Goal: Information Seeking & Learning: Find specific fact

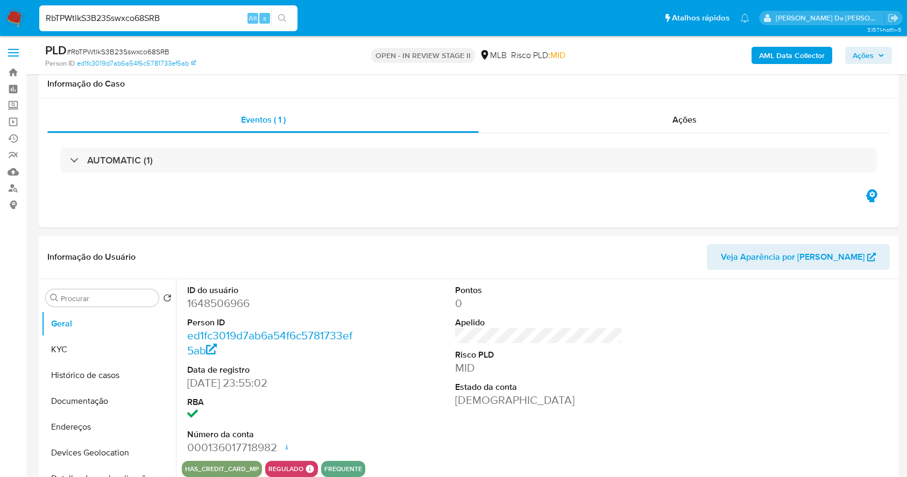
scroll to position [1148, 0]
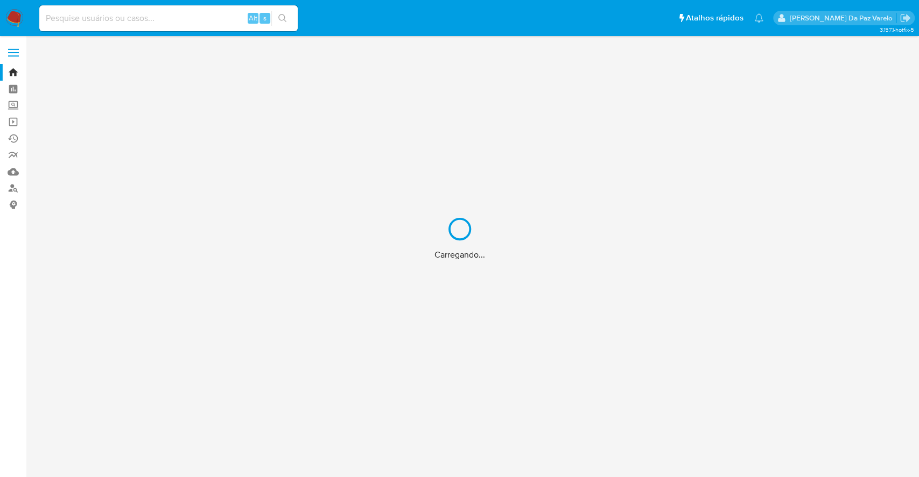
click at [131, 22] on div "Carregando..." at bounding box center [459, 238] width 919 height 477
click at [144, 17] on div "Carregando..." at bounding box center [459, 238] width 919 height 477
click at [155, 17] on div "Carregando..." at bounding box center [459, 238] width 919 height 477
click at [156, 22] on input at bounding box center [168, 18] width 258 height 14
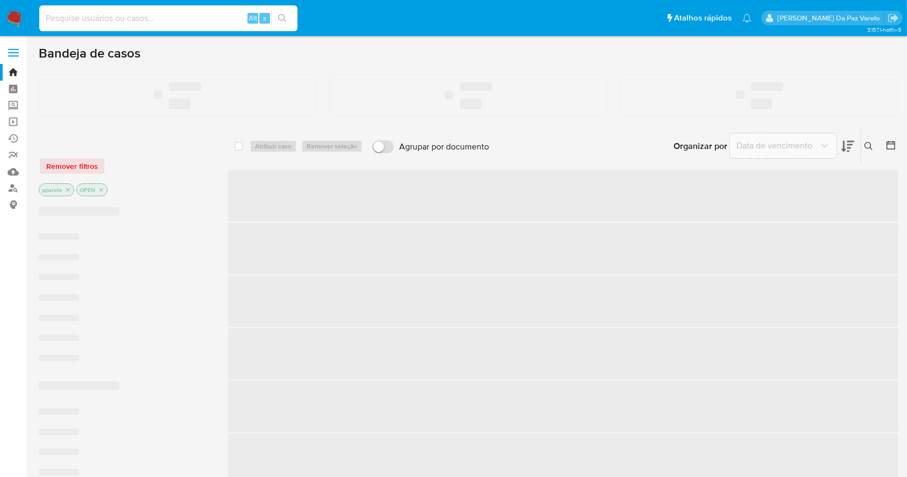
click at [153, 18] on input at bounding box center [168, 18] width 258 height 14
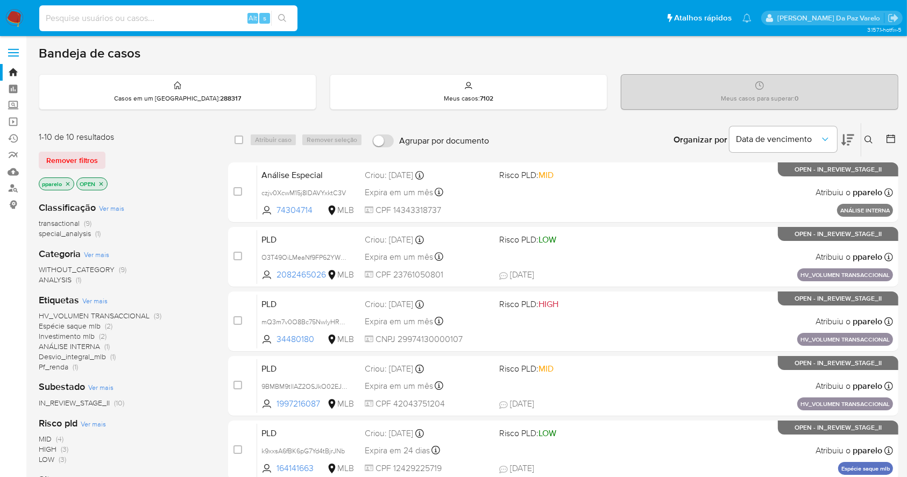
paste input "1348428672"
type input "1348428672"
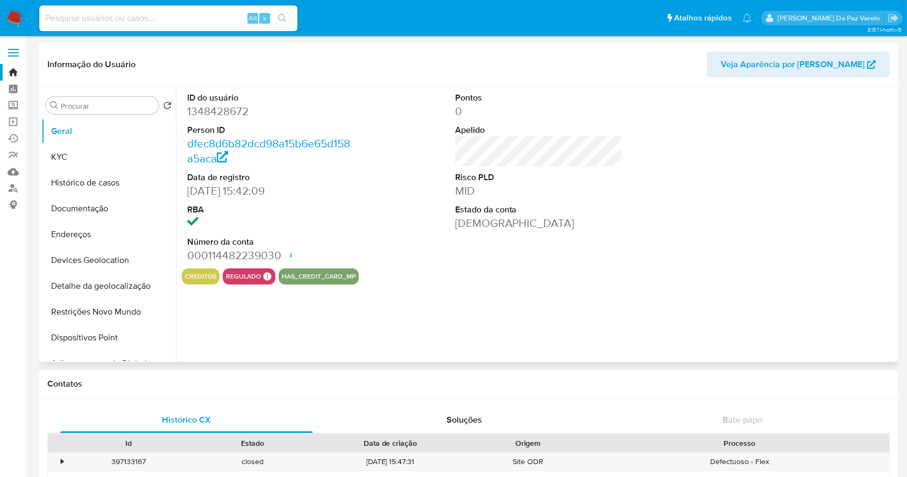
select select "10"
click at [108, 210] on button "Documentação" at bounding box center [104, 209] width 126 height 26
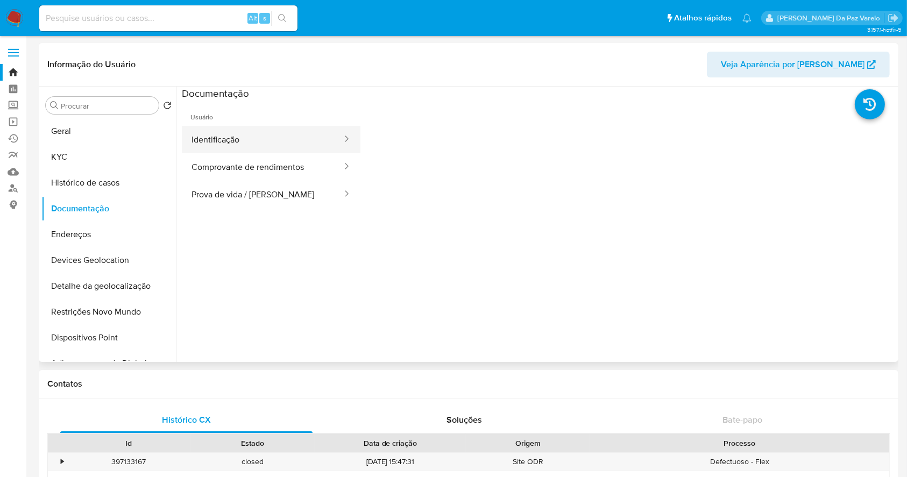
click at [250, 147] on button "Identificação" at bounding box center [262, 139] width 161 height 27
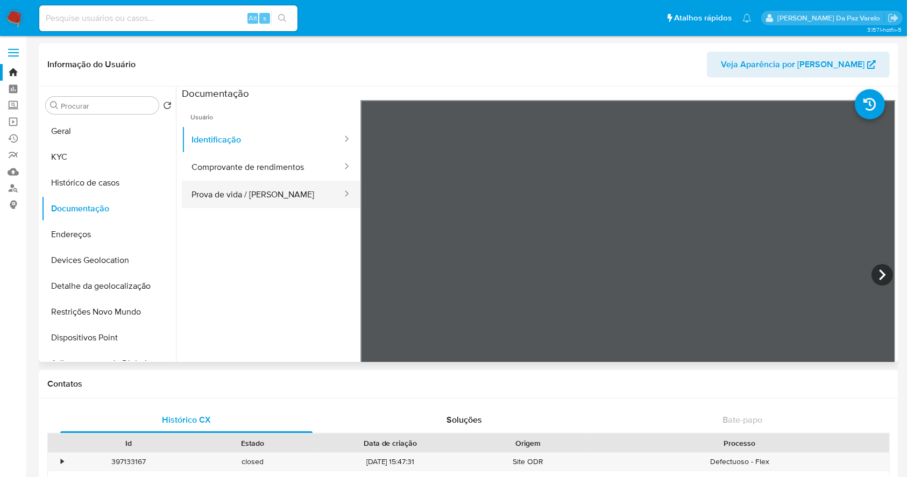
click at [280, 202] on button "Prova de vida / Selfie" at bounding box center [262, 194] width 161 height 27
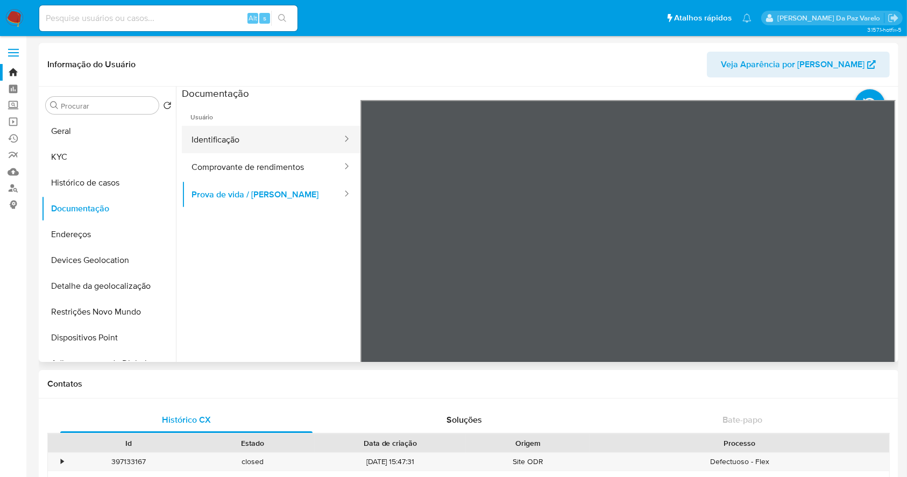
click at [198, 132] on button "Identificação" at bounding box center [262, 139] width 161 height 27
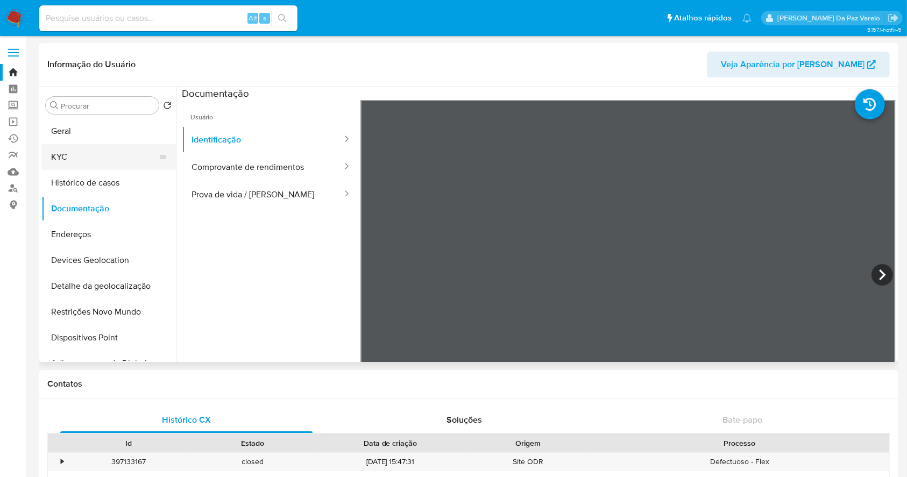
click at [101, 164] on button "KYC" at bounding box center [104, 157] width 126 height 26
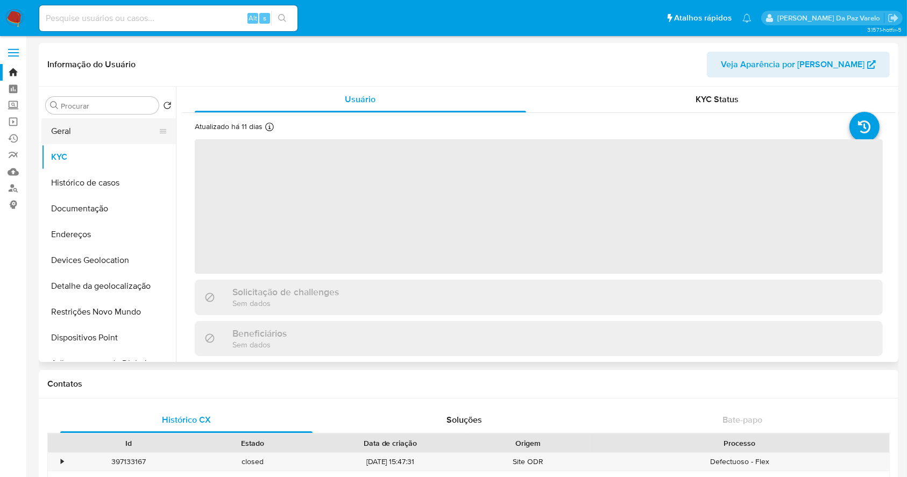
click at [112, 123] on button "Geral" at bounding box center [104, 131] width 126 height 26
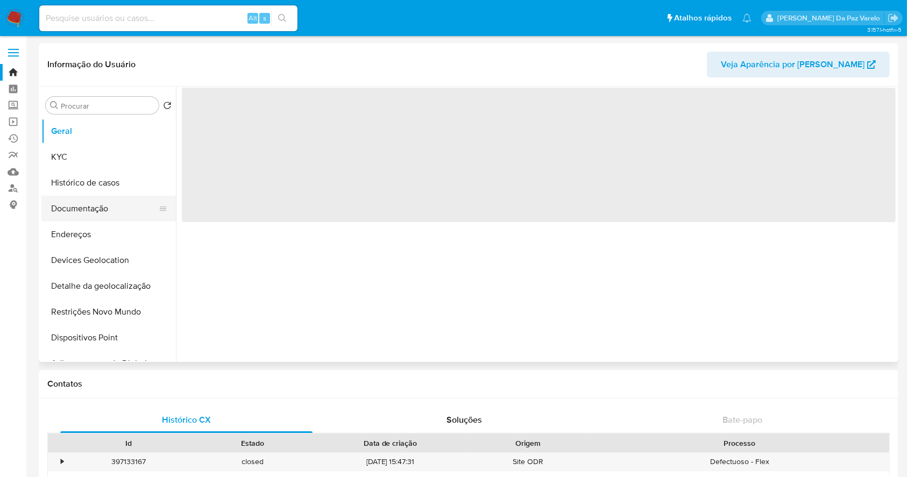
click at [113, 218] on button "Documentação" at bounding box center [104, 209] width 126 height 26
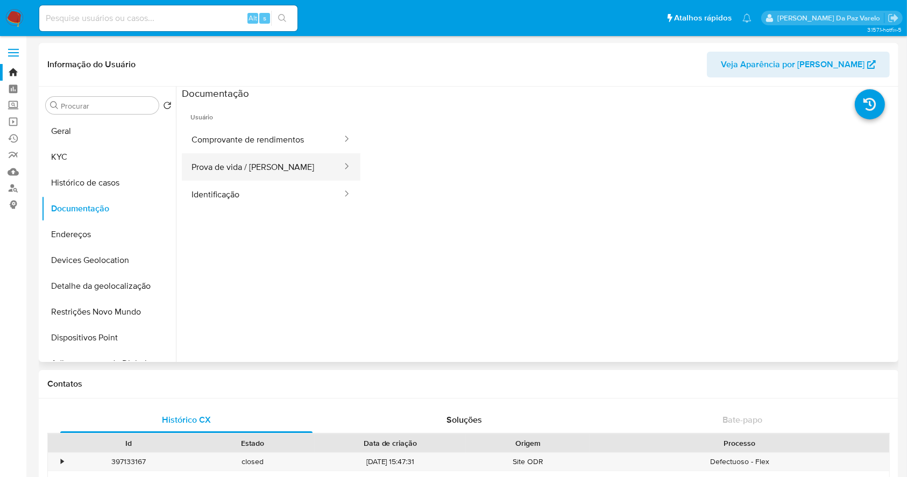
click at [286, 175] on button "Prova de vida / Selfie" at bounding box center [262, 166] width 161 height 27
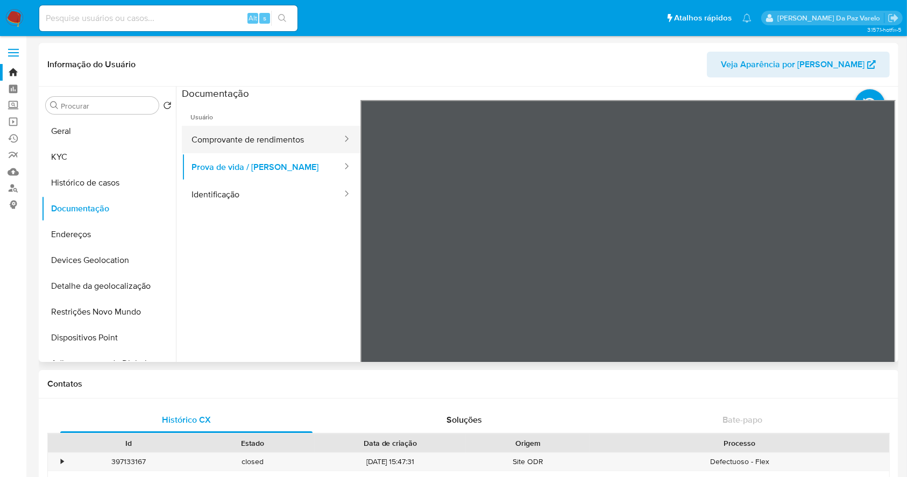
click at [306, 131] on button "Comprovante de rendimentos" at bounding box center [262, 139] width 161 height 27
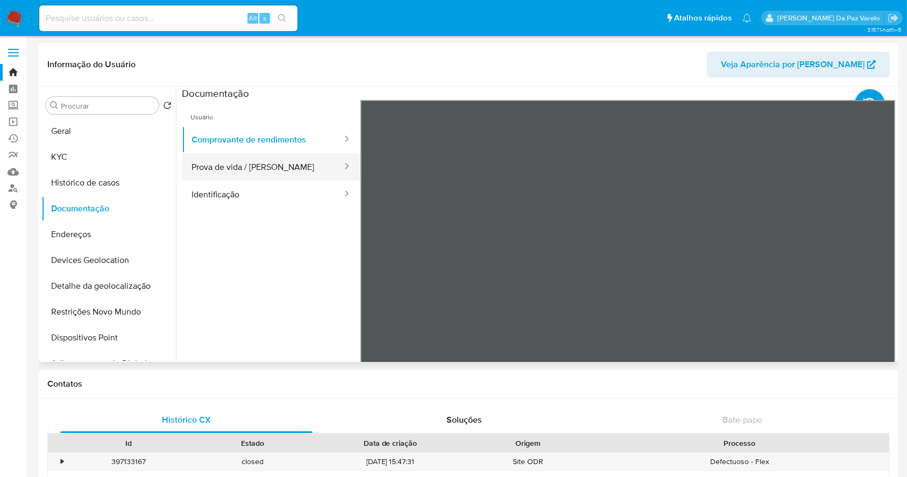
click at [260, 171] on button "Prova de vida / Selfie" at bounding box center [262, 166] width 161 height 27
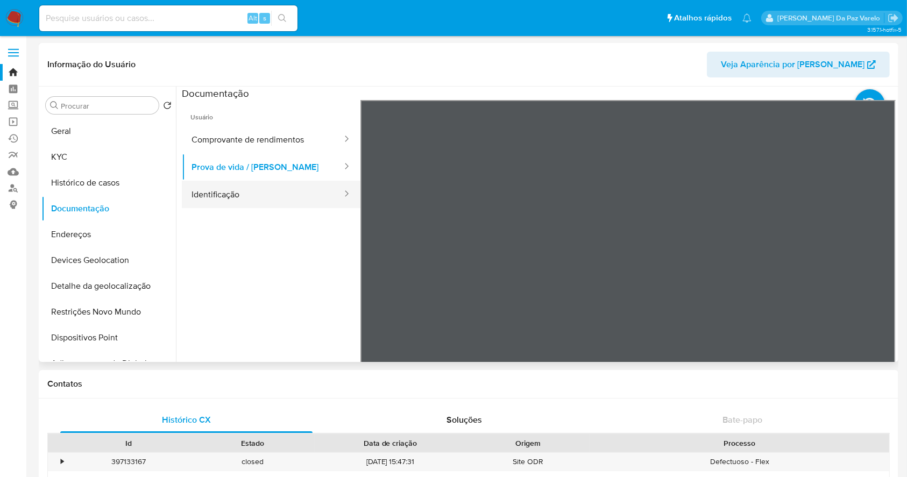
click at [259, 189] on button "Identificação" at bounding box center [262, 194] width 161 height 27
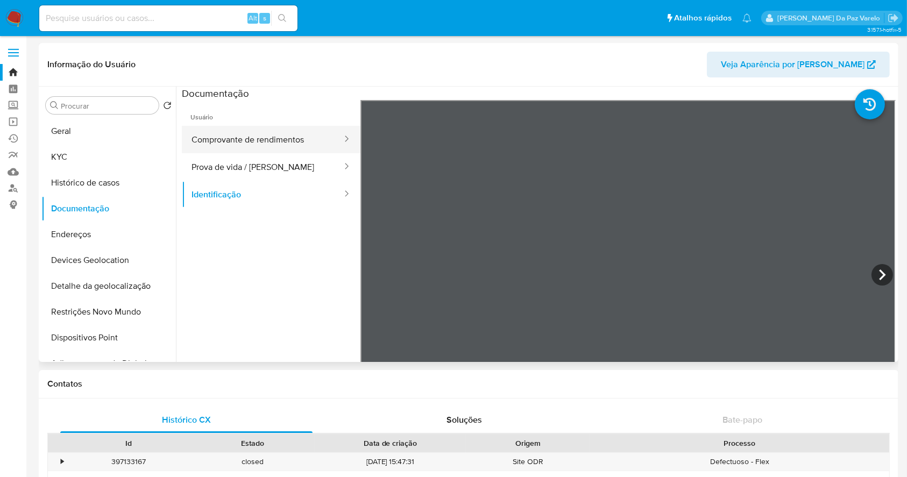
click at [277, 147] on button "Comprovante de rendimentos" at bounding box center [262, 139] width 161 height 27
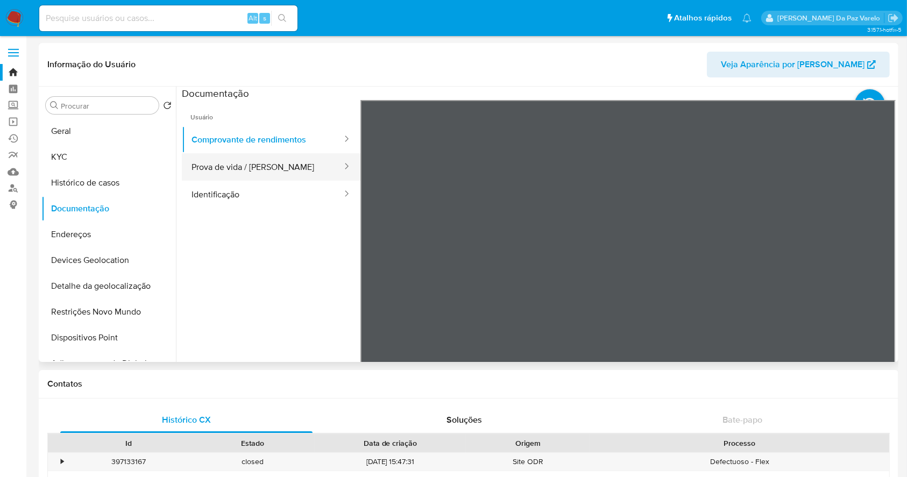
click at [232, 160] on button "Prova de vida / Selfie" at bounding box center [262, 166] width 161 height 27
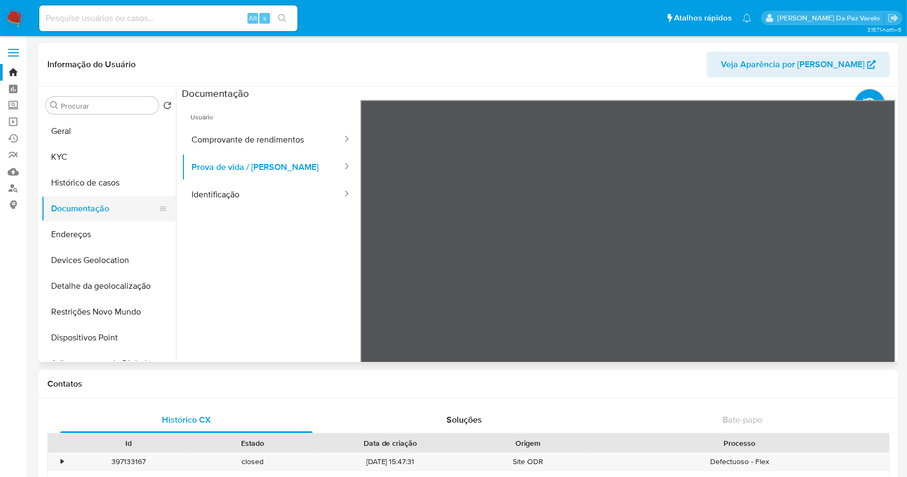
click at [136, 206] on button "Documentação" at bounding box center [104, 209] width 126 height 26
click at [207, 199] on button "Identificação" at bounding box center [262, 194] width 161 height 27
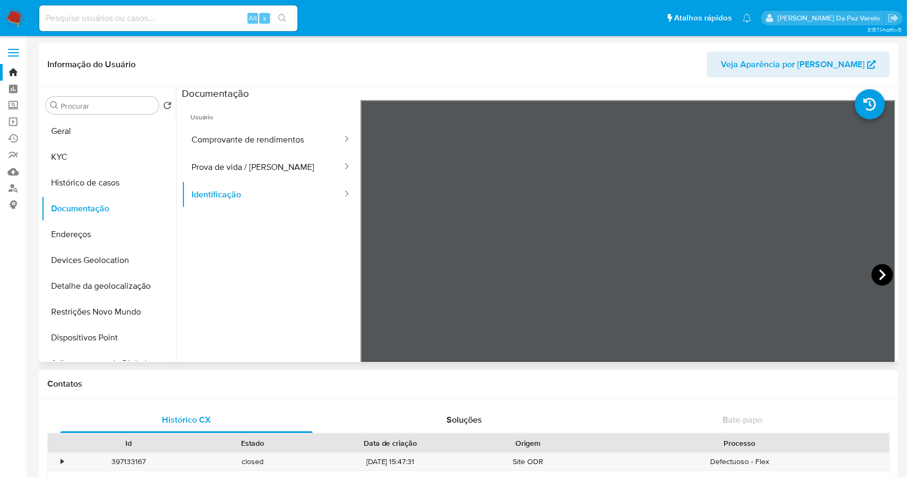
click at [878, 276] on icon at bounding box center [883, 275] width 22 height 22
click at [289, 243] on ul "Usuário Comprovante de rendimentos Prova de vida / Selfie Identificação" at bounding box center [271, 255] width 179 height 310
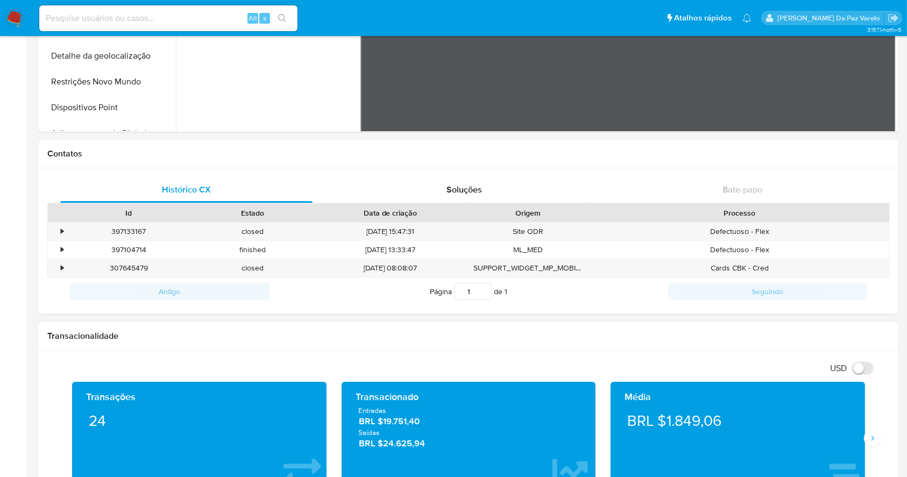
scroll to position [431, 0]
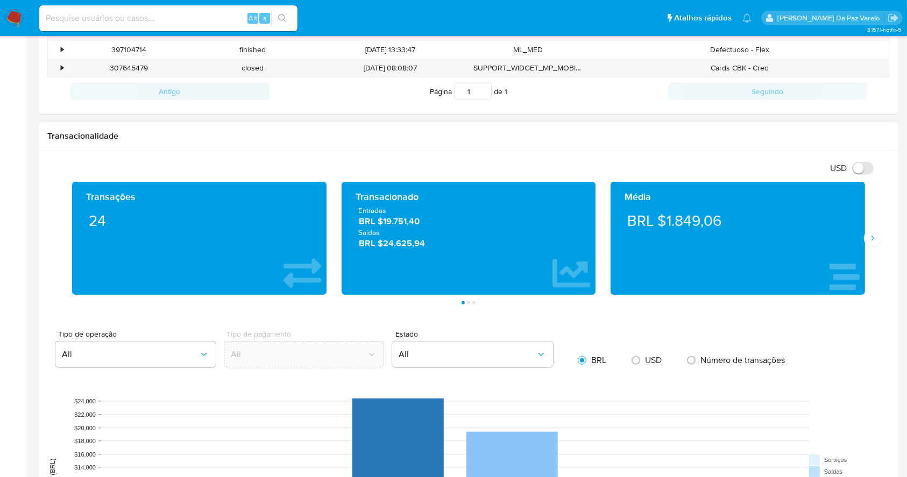
drag, startPoint x: 347, startPoint y: 228, endPoint x: 531, endPoint y: 257, distance: 186.9
click at [531, 257] on div "Transacionado Entradas BRL $19.751,40 Saídas BRL $24.625,94" at bounding box center [469, 238] width 255 height 113
click at [395, 220] on span "BRL $19.751,40" at bounding box center [469, 222] width 220 height 12
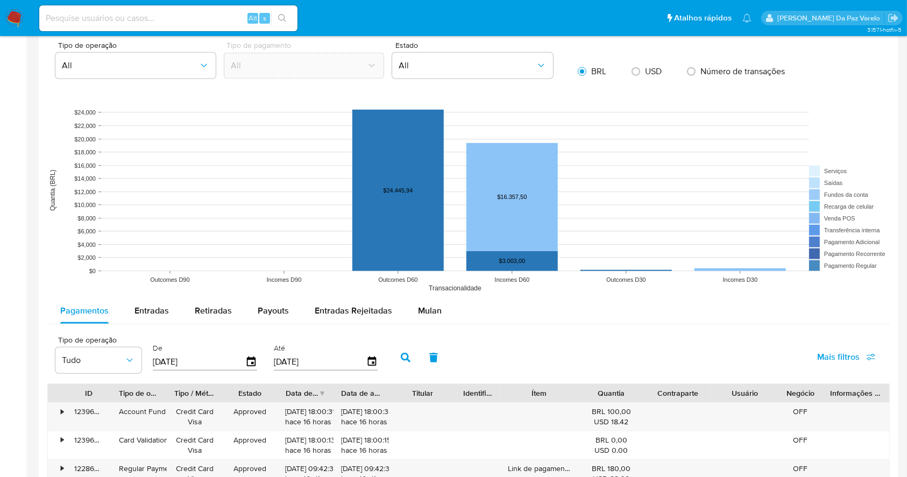
scroll to position [789, 0]
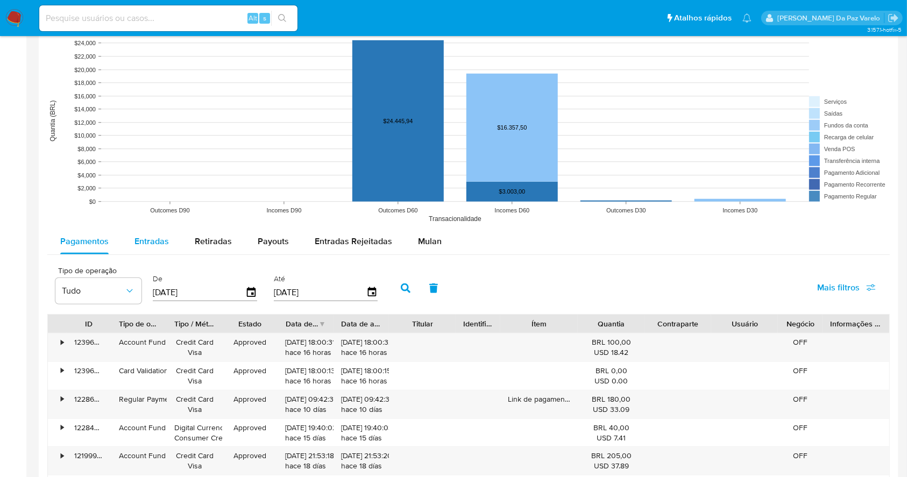
click at [159, 242] on span "Entradas" at bounding box center [152, 241] width 34 height 12
select select "10"
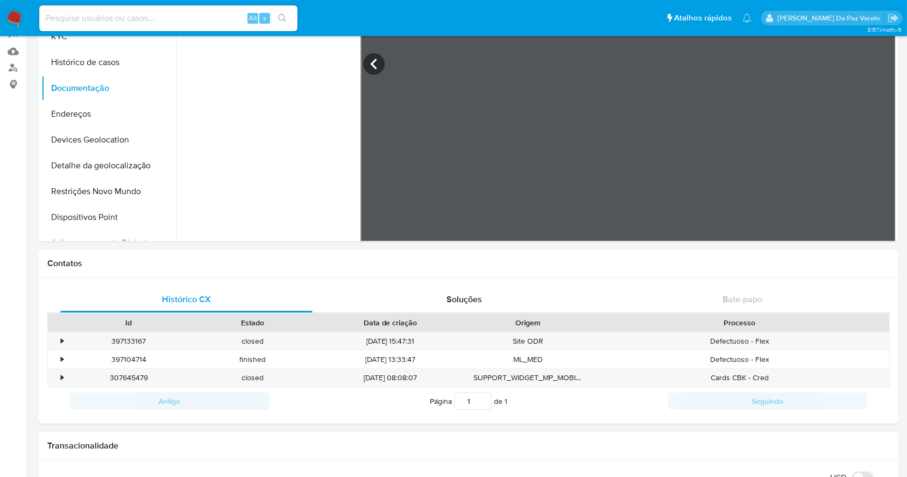
scroll to position [0, 0]
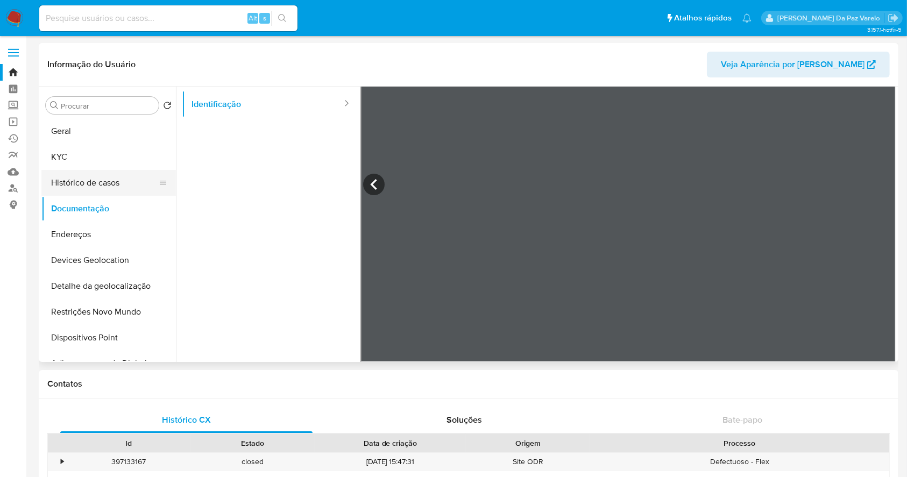
click at [98, 182] on button "Histórico de casos" at bounding box center [104, 183] width 126 height 26
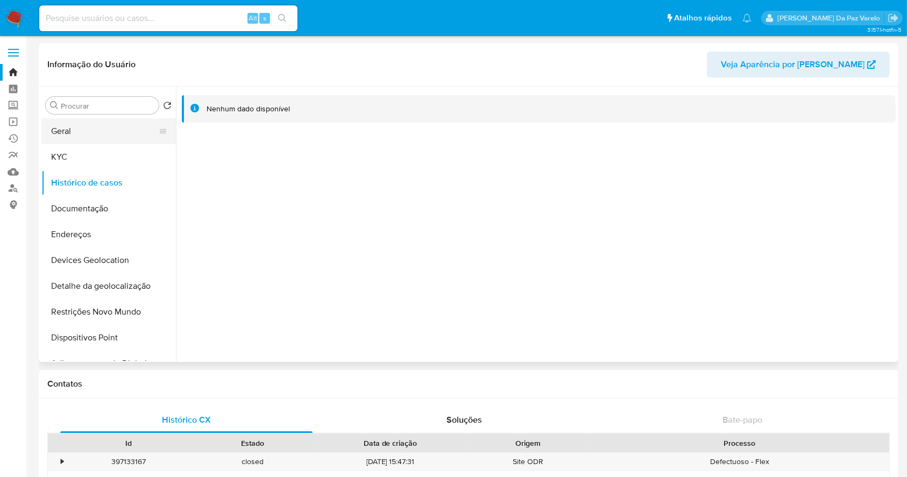
click at [82, 134] on button "Geral" at bounding box center [104, 131] width 126 height 26
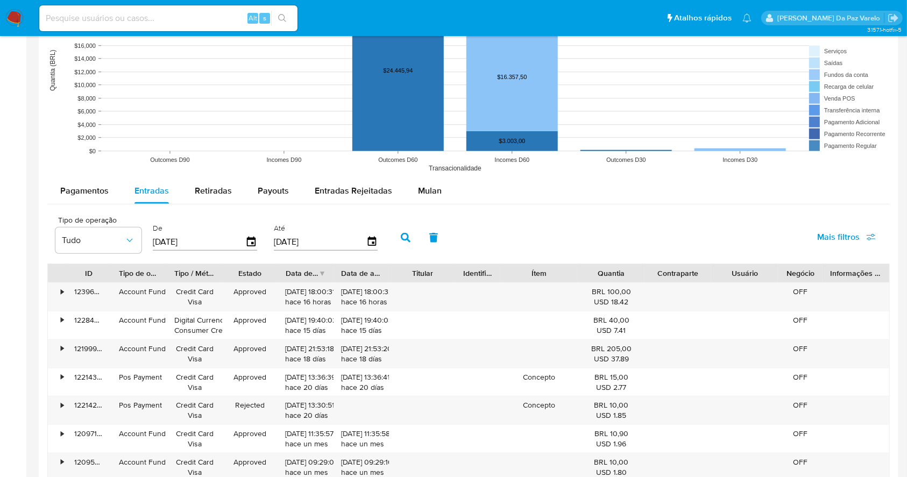
scroll to position [861, 0]
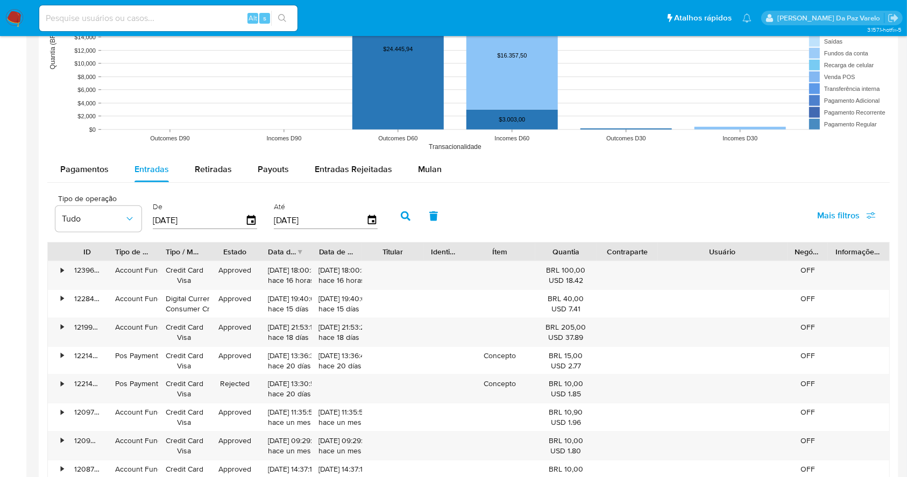
drag, startPoint x: 772, startPoint y: 252, endPoint x: 835, endPoint y: 259, distance: 63.4
click at [835, 259] on div "ID Tipo de operação Tipo / Método Estado Data de criação Data de aprovação Titu…" at bounding box center [469, 252] width 842 height 18
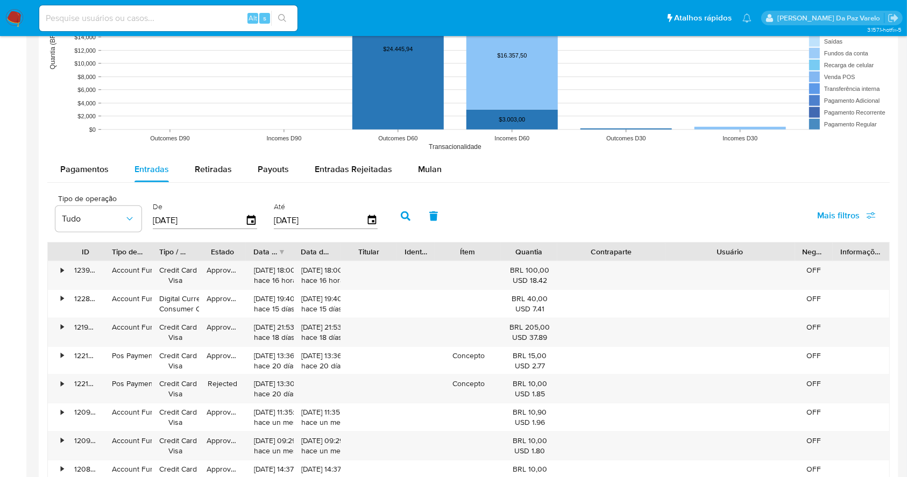
click at [709, 265] on div "ID Tipo de operação Tipo / Método Estado Data de criação Data de aprovação Titu…" at bounding box center [468, 394] width 843 height 304
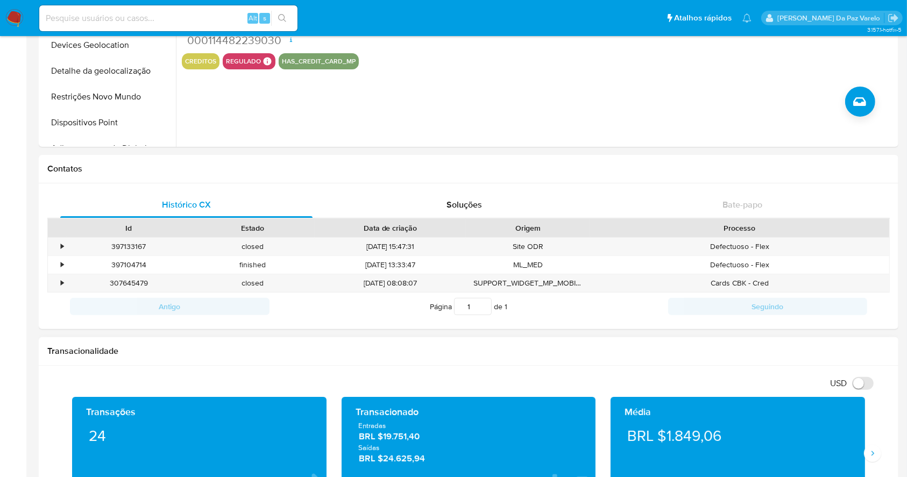
scroll to position [0, 0]
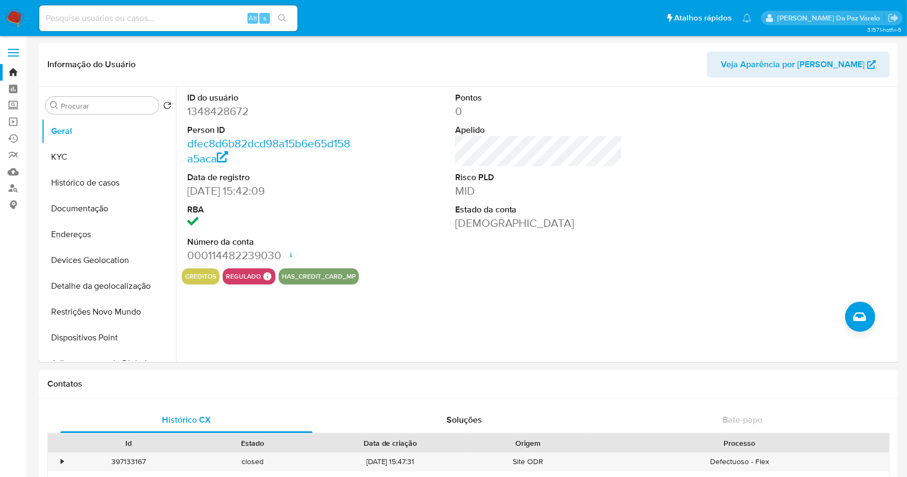
click at [224, 11] on input at bounding box center [168, 18] width 258 height 14
click at [222, 21] on input at bounding box center [168, 18] width 258 height 14
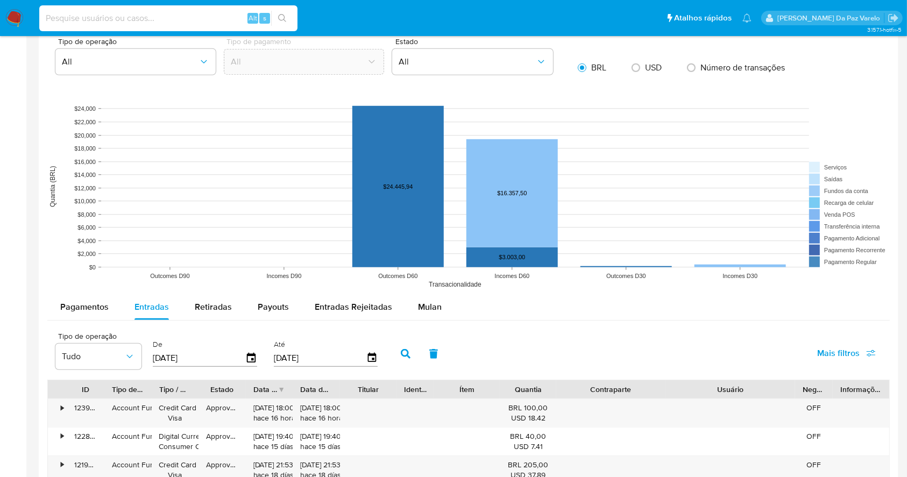
scroll to position [861, 0]
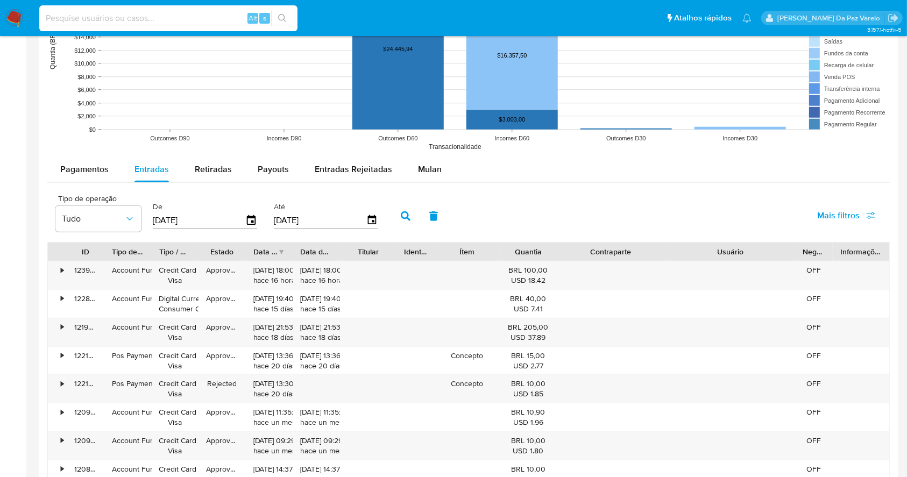
click at [87, 167] on span "Pagamentos" at bounding box center [84, 169] width 48 height 12
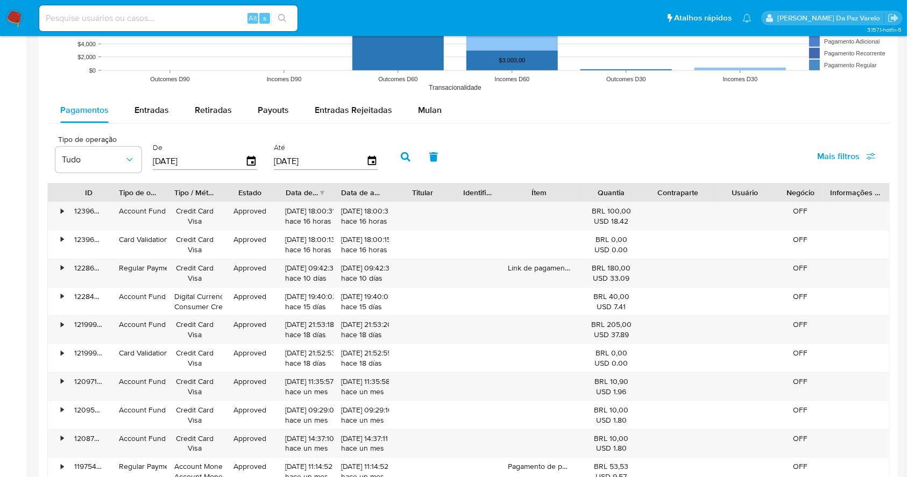
scroll to position [933, 0]
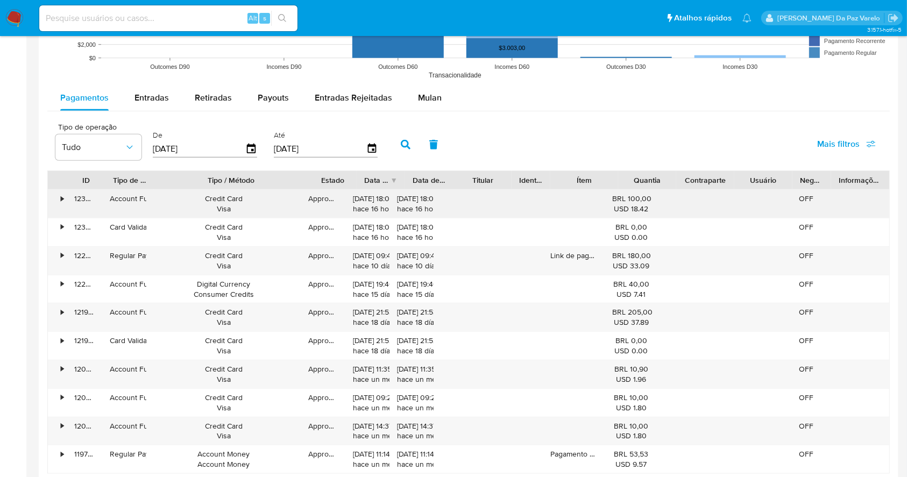
drag, startPoint x: 224, startPoint y: 175, endPoint x: 323, endPoint y: 196, distance: 101.3
click at [323, 196] on div "ID Tipo de operação Tipo / Método Estado Data de criação Data de aprovação Titu…" at bounding box center [468, 323] width 843 height 304
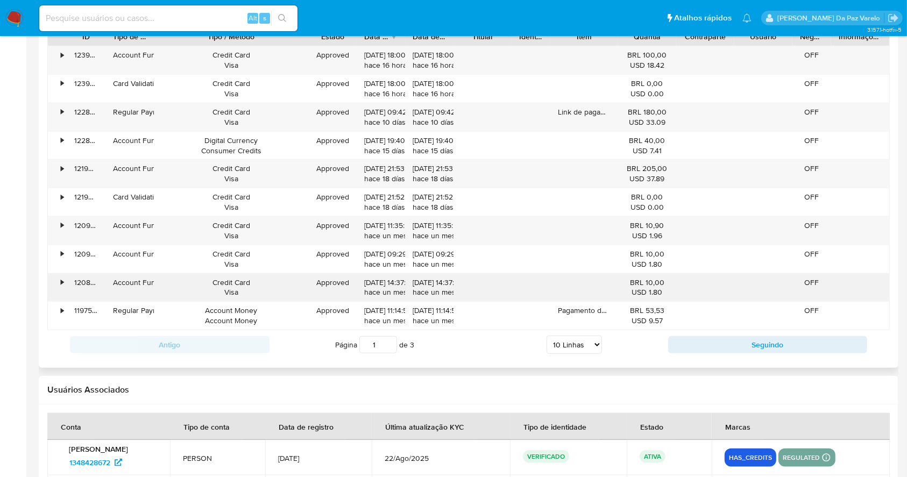
scroll to position [1148, 0]
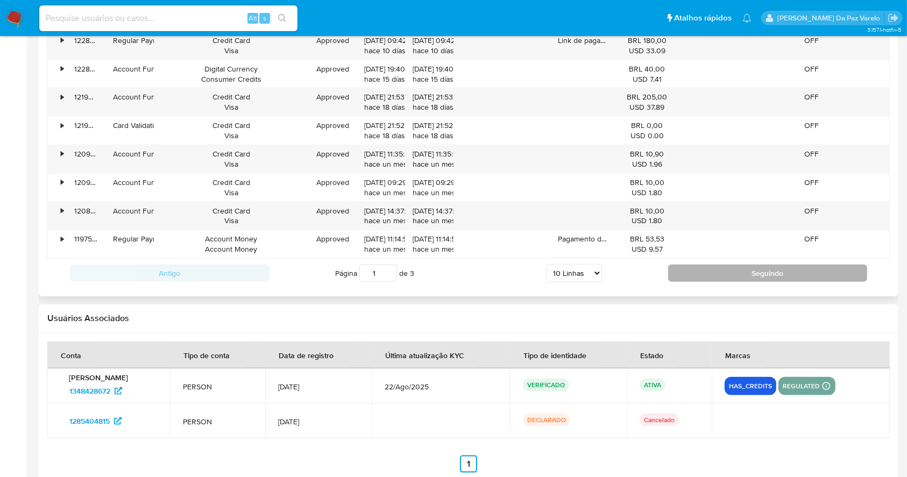
click at [699, 271] on button "Seguindo" at bounding box center [768, 273] width 200 height 17
type input "2"
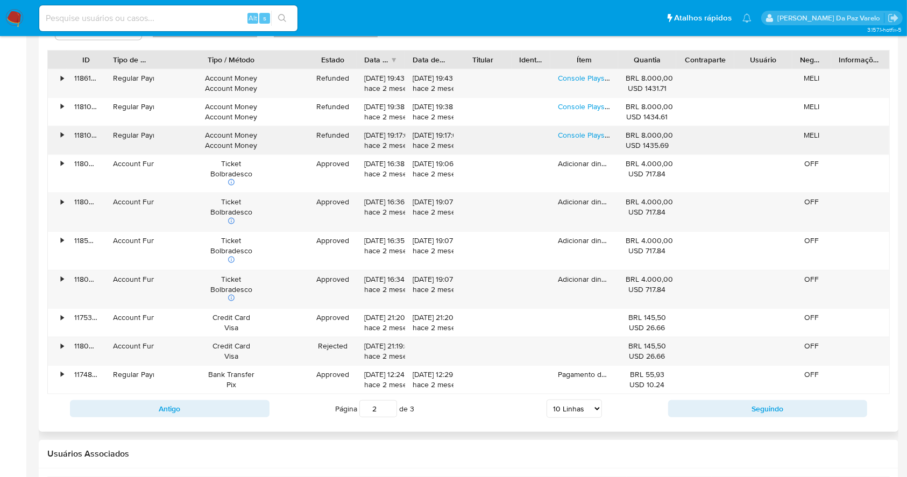
scroll to position [1064, 0]
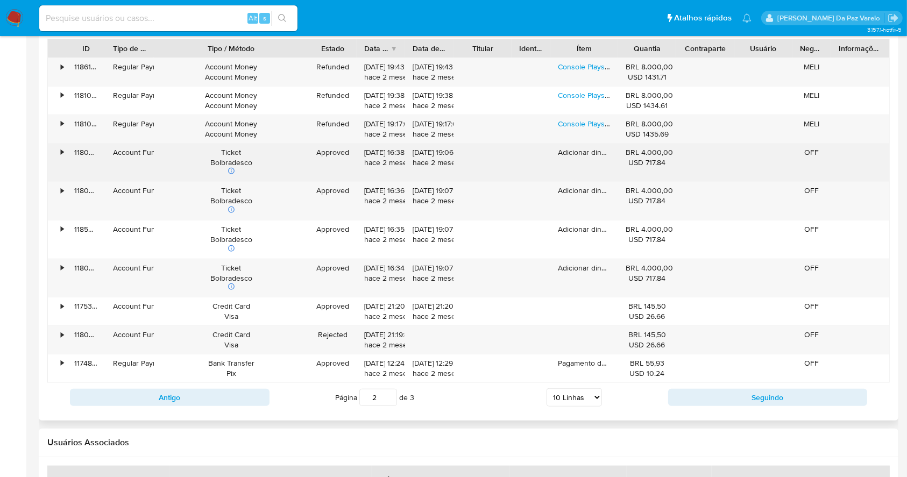
click at [588, 157] on div "Adicionar dinheiro" at bounding box center [585, 163] width 68 height 38
click at [232, 168] on icon at bounding box center [231, 171] width 6 height 6
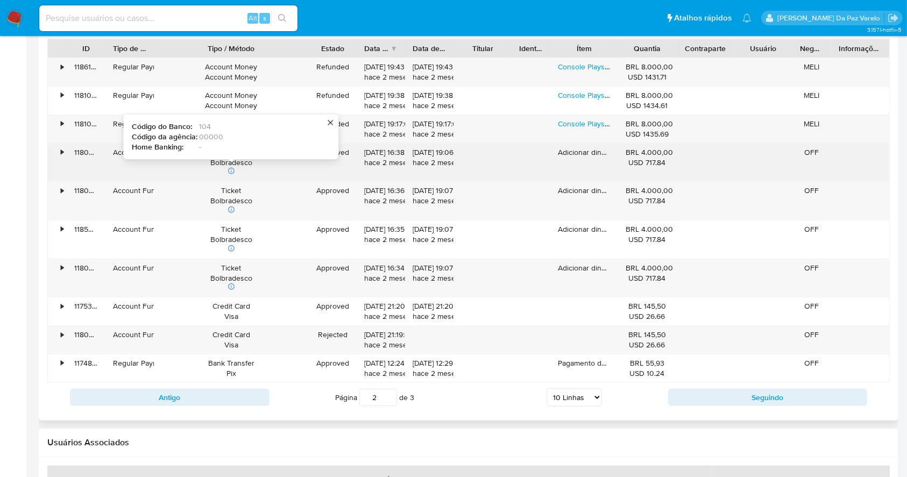
click at [232, 168] on icon at bounding box center [231, 171] width 6 height 6
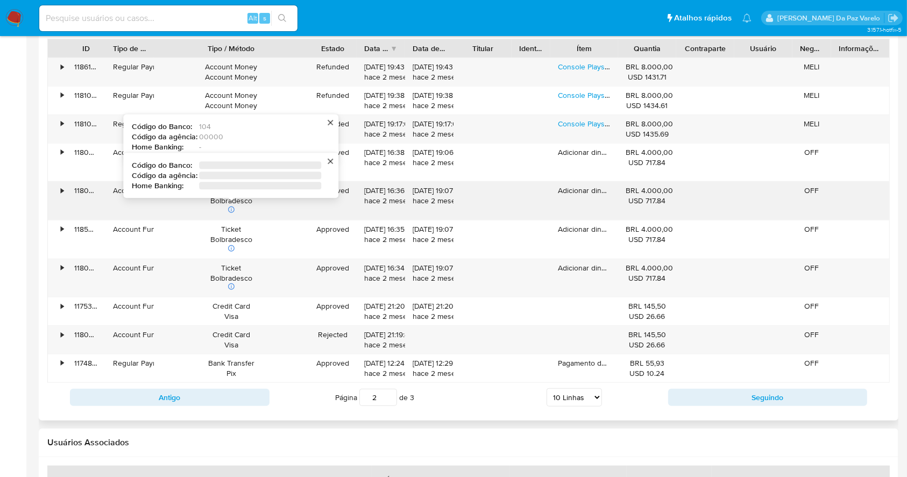
click at [231, 206] on icon at bounding box center [232, 210] width 8 height 8
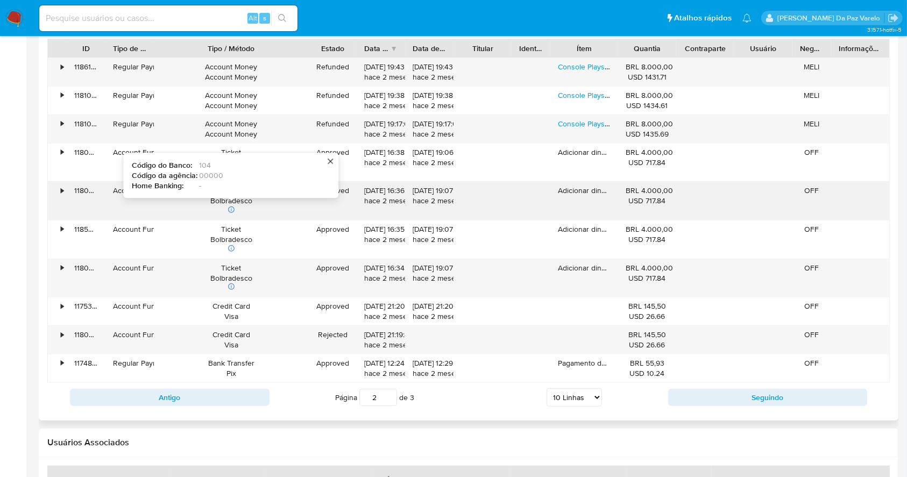
click at [231, 206] on icon at bounding box center [232, 210] width 8 height 8
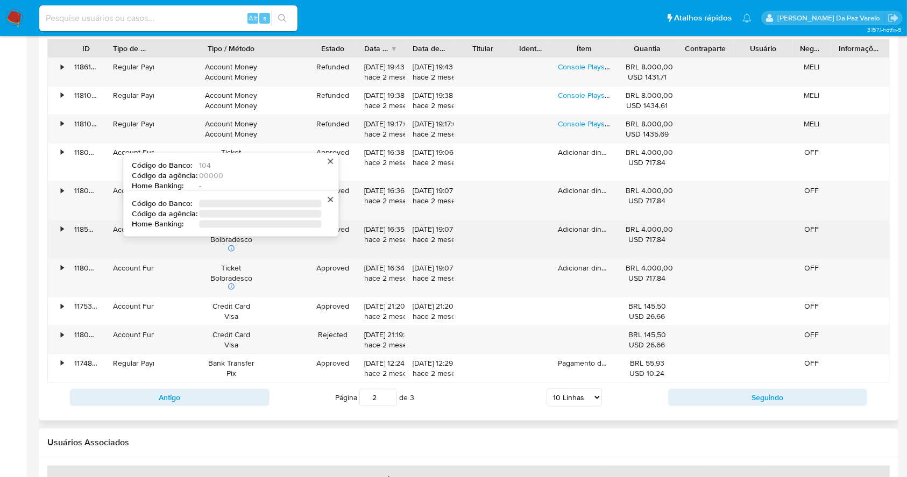
click at [221, 244] on div "Ticket Bolbradesco Código do Banco : ‌ Código da agência : ‌ Home Banking : ‌" at bounding box center [230, 239] width 139 height 31
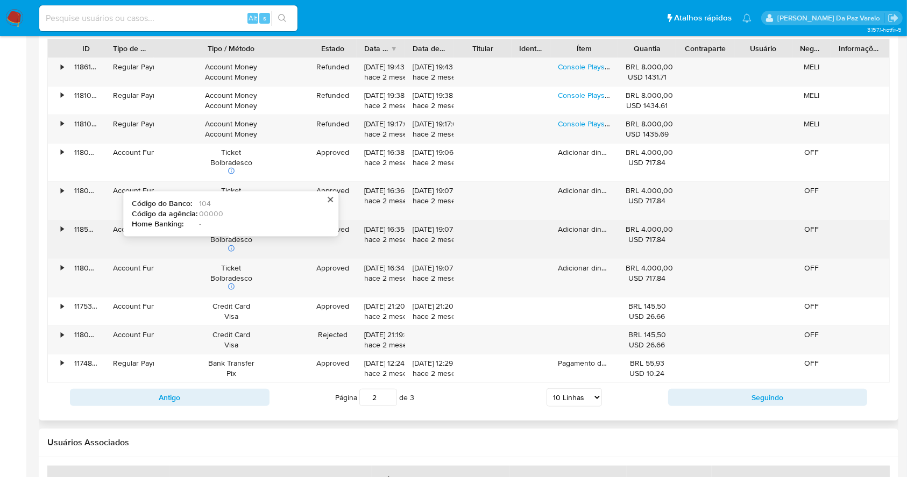
click at [229, 247] on div at bounding box center [231, 250] width 11 height 10
click at [235, 250] on icon at bounding box center [232, 249] width 8 height 8
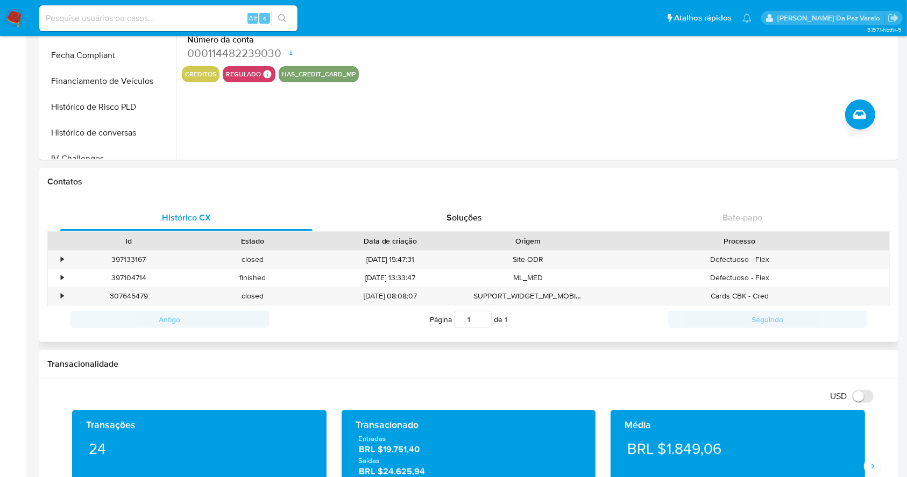
scroll to position [0, 0]
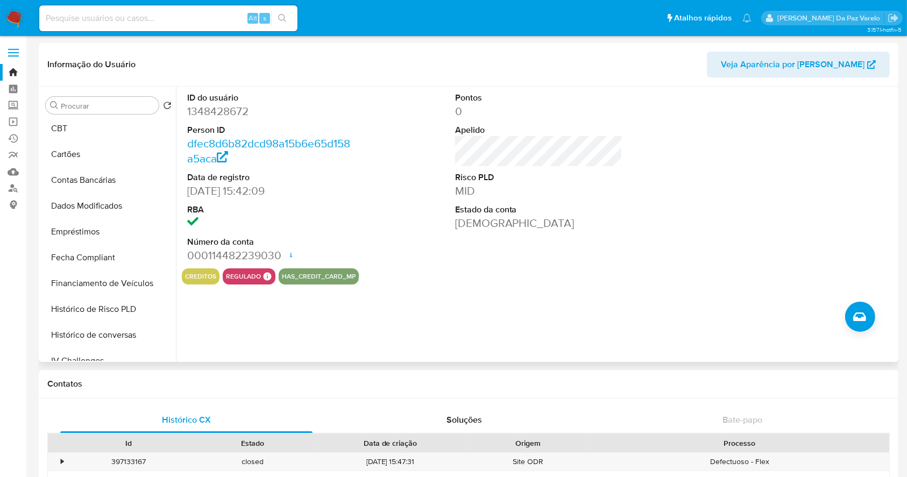
click at [240, 116] on dd "1348428672" at bounding box center [271, 111] width 168 height 15
copy dd "1348428672"
click at [202, 123] on dl "ID do usuário 1348428672 Person ID dfec8d6b82dcd98a15b6e65d158a5aca Data de reg…" at bounding box center [271, 177] width 168 height 171
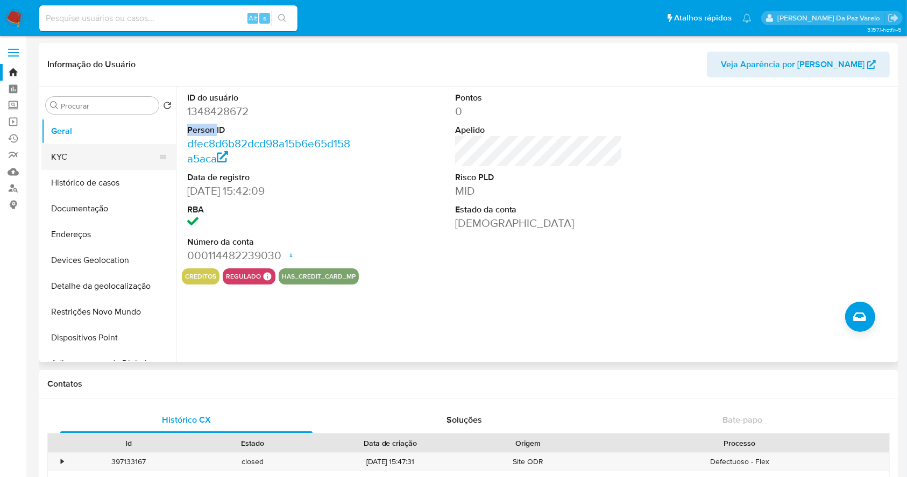
click at [60, 153] on button "KYC" at bounding box center [104, 157] width 126 height 26
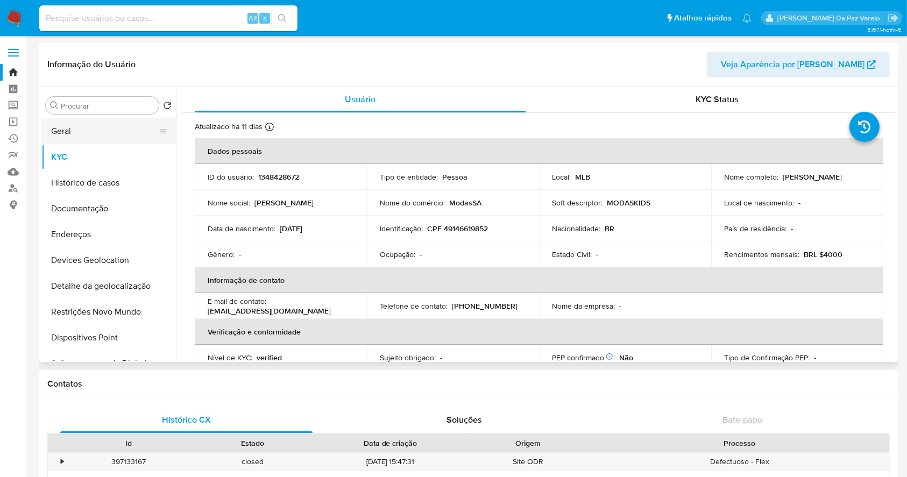
click at [75, 134] on button "Geral" at bounding box center [104, 131] width 126 height 26
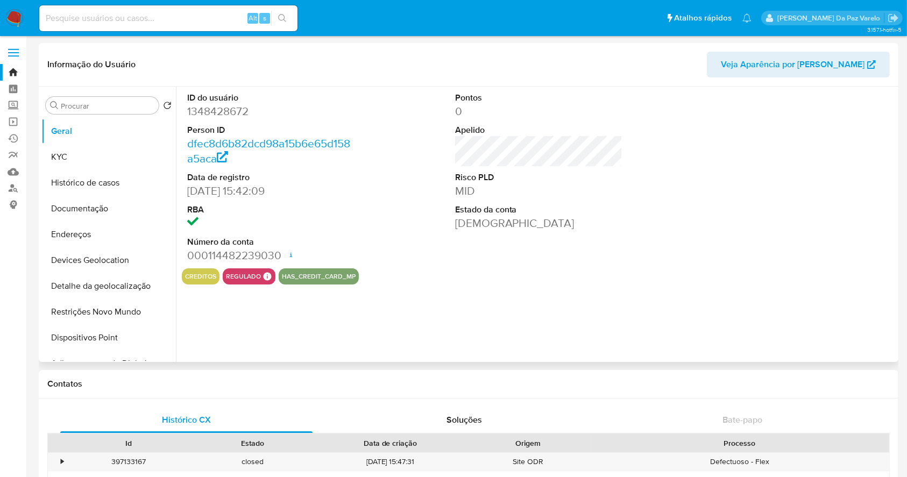
click at [236, 118] on dd "1348428672" at bounding box center [271, 111] width 168 height 15
copy dd "1348428672"
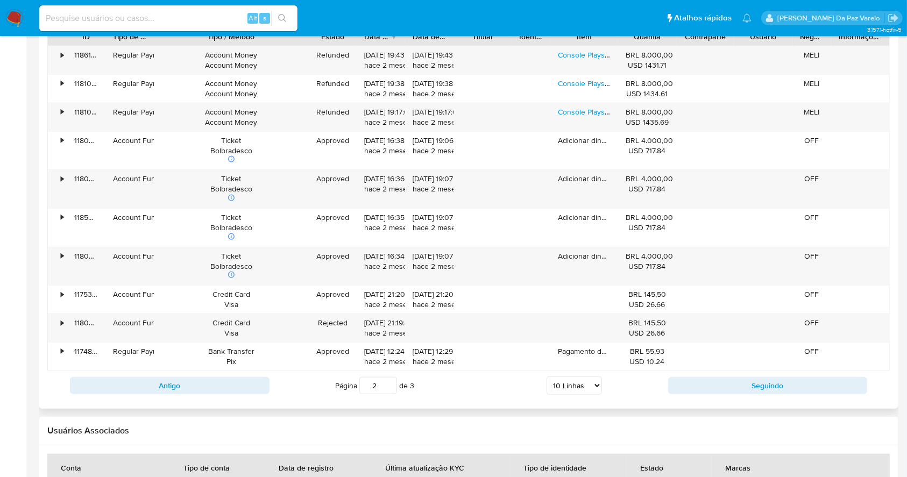
scroll to position [717, 0]
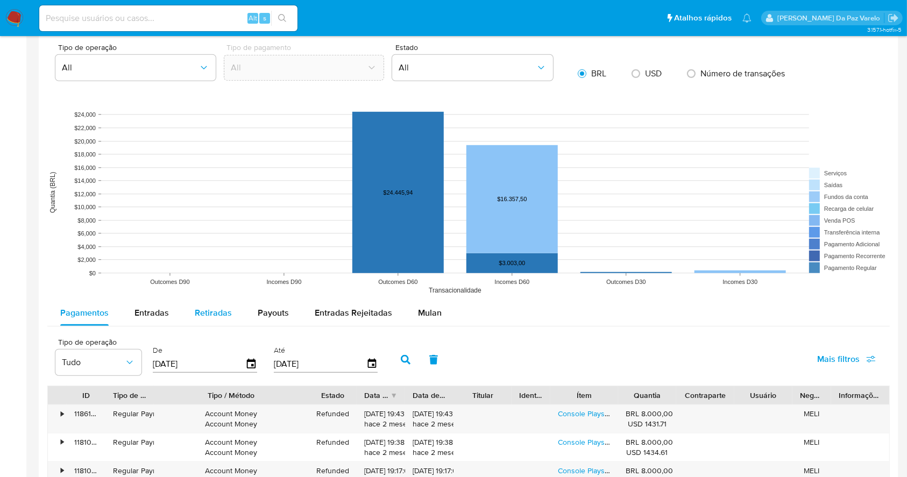
drag, startPoint x: 144, startPoint y: 304, endPoint x: 184, endPoint y: 311, distance: 40.4
click at [144, 304] on div "Entradas" at bounding box center [152, 313] width 34 height 26
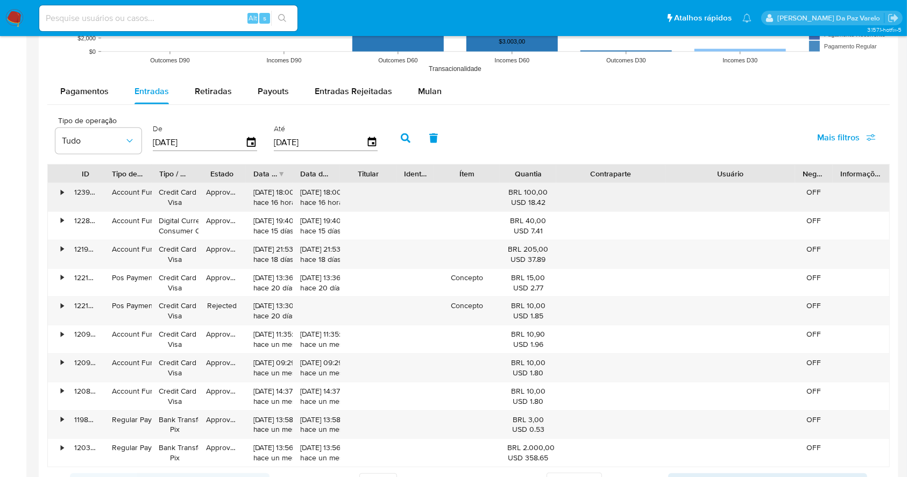
scroll to position [861, 0]
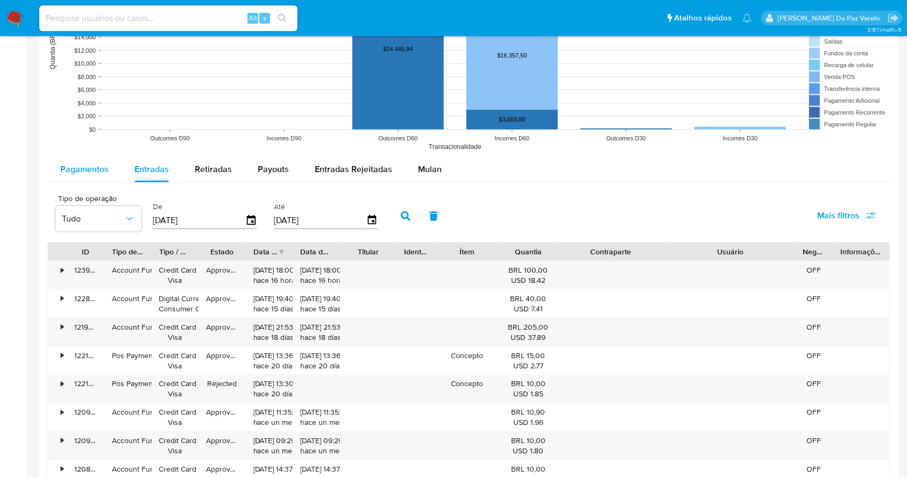
click at [107, 162] on div "Pagamentos" at bounding box center [84, 170] width 48 height 26
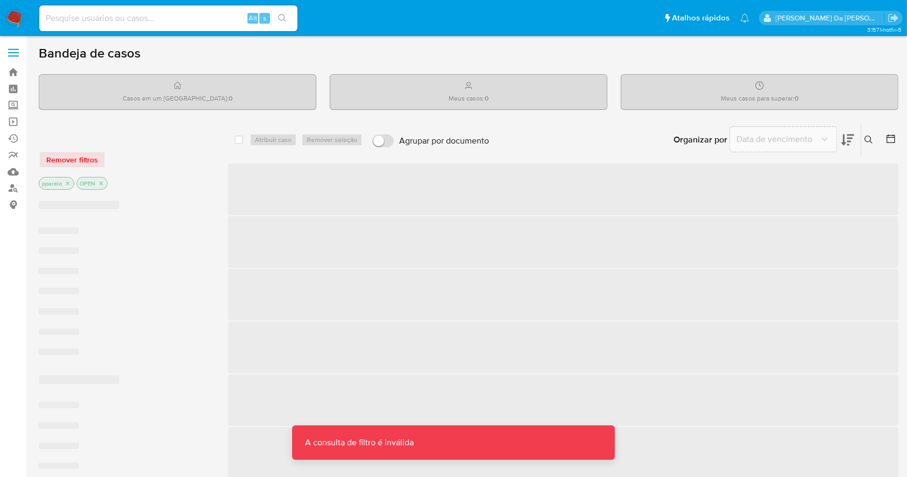
click at [213, 14] on input at bounding box center [168, 18] width 258 height 14
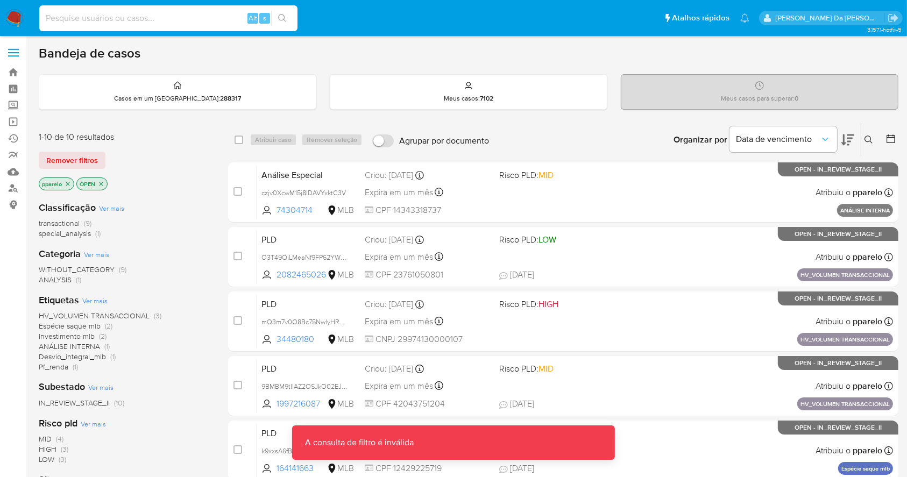
paste input "212635376"
type input "212635376"
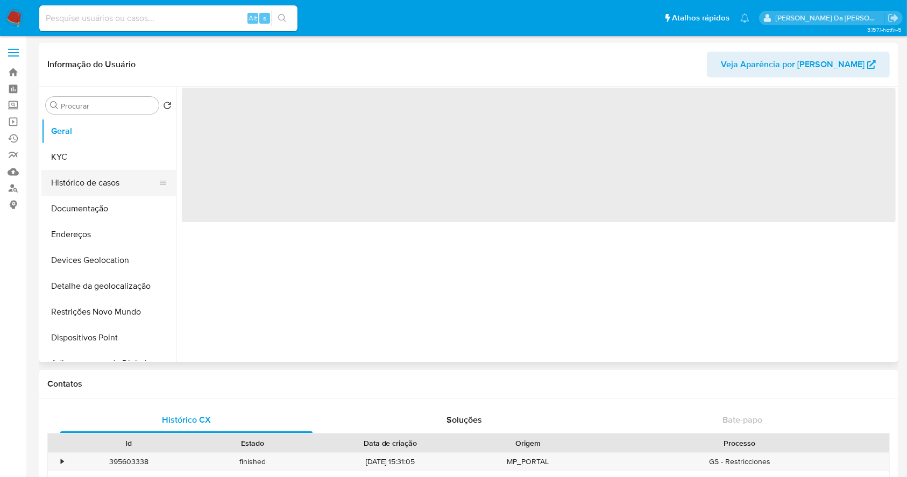
click at [123, 182] on button "Histórico de casos" at bounding box center [104, 183] width 126 height 26
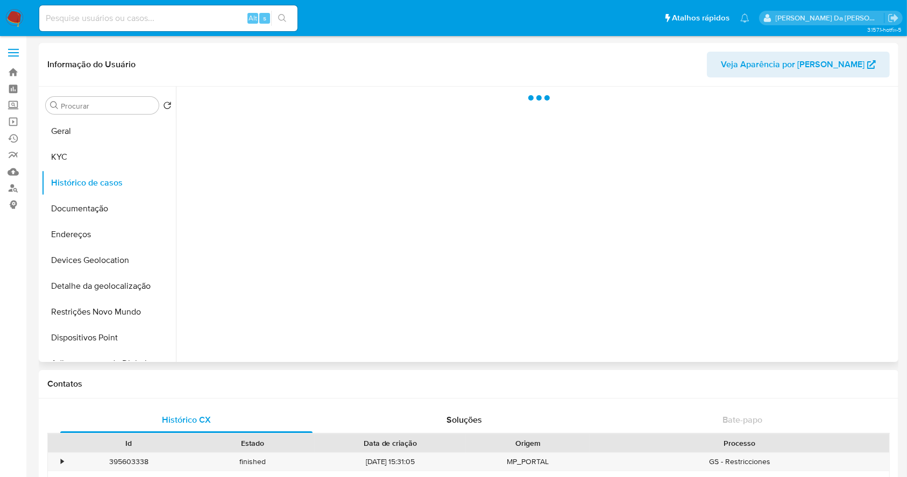
select select "10"
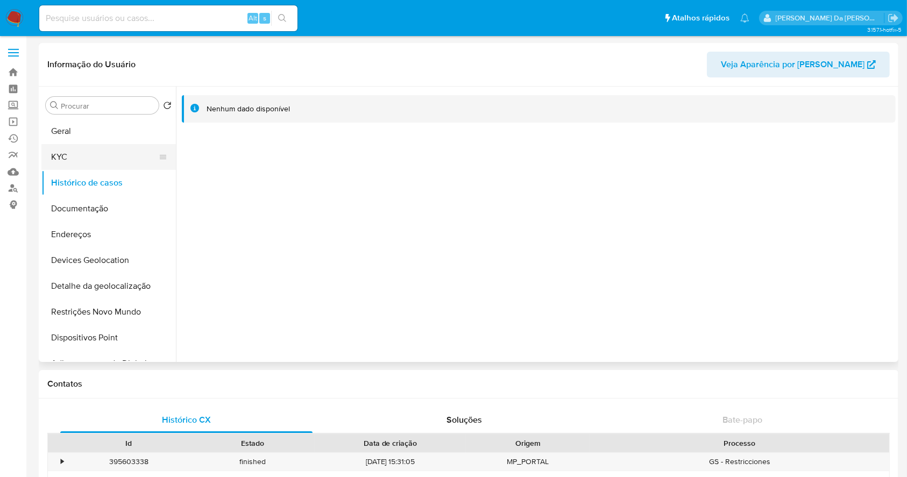
click at [87, 154] on button "KYC" at bounding box center [104, 157] width 126 height 26
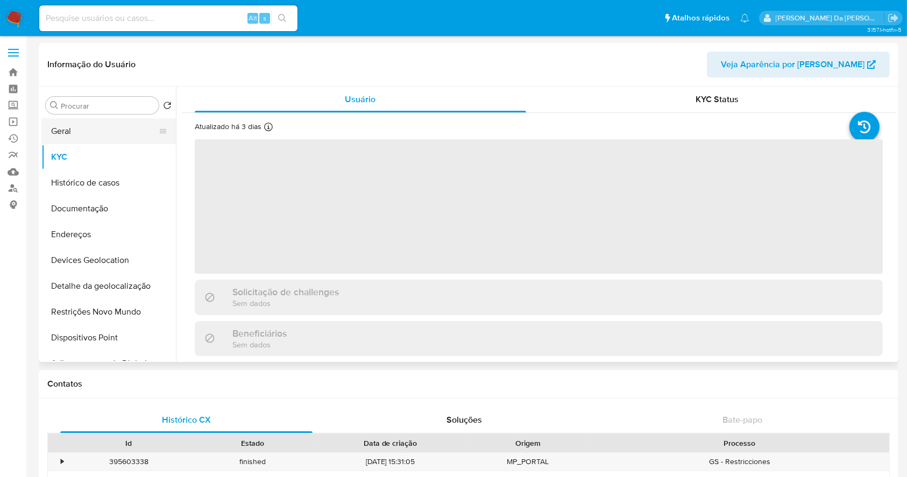
click at [83, 131] on button "Geral" at bounding box center [104, 131] width 126 height 26
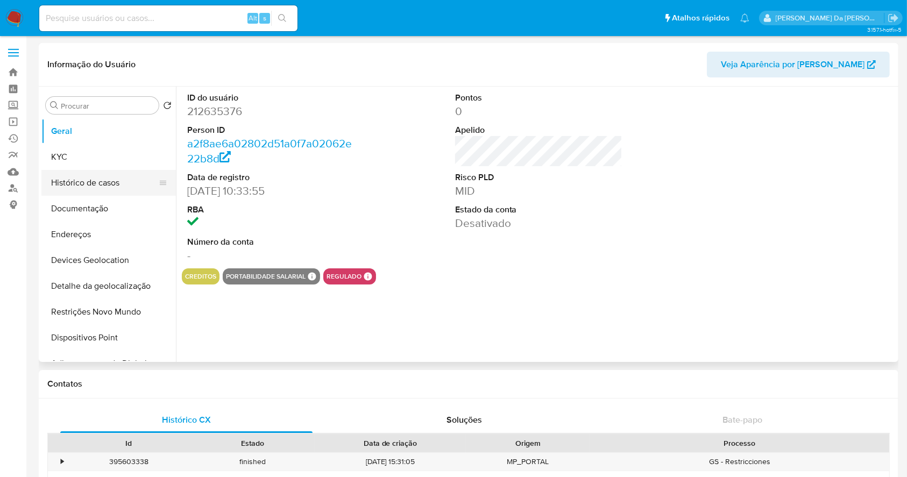
click at [95, 171] on button "Histórico de casos" at bounding box center [104, 183] width 126 height 26
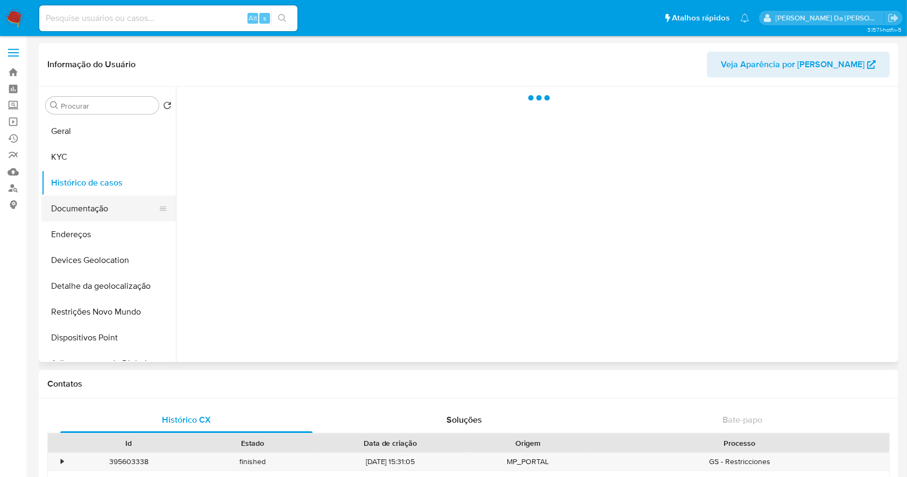
click at [95, 202] on button "Documentação" at bounding box center [104, 209] width 126 height 26
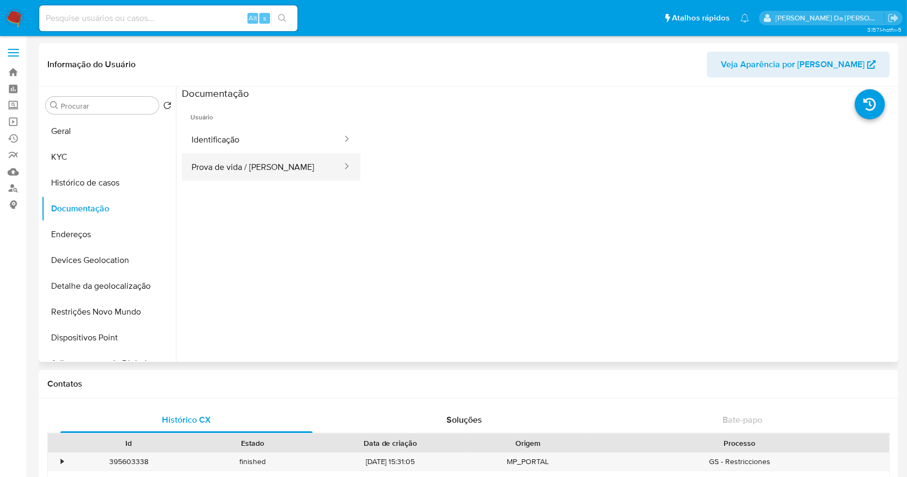
click at [270, 169] on button "Prova de vida / Selfie" at bounding box center [262, 166] width 161 height 27
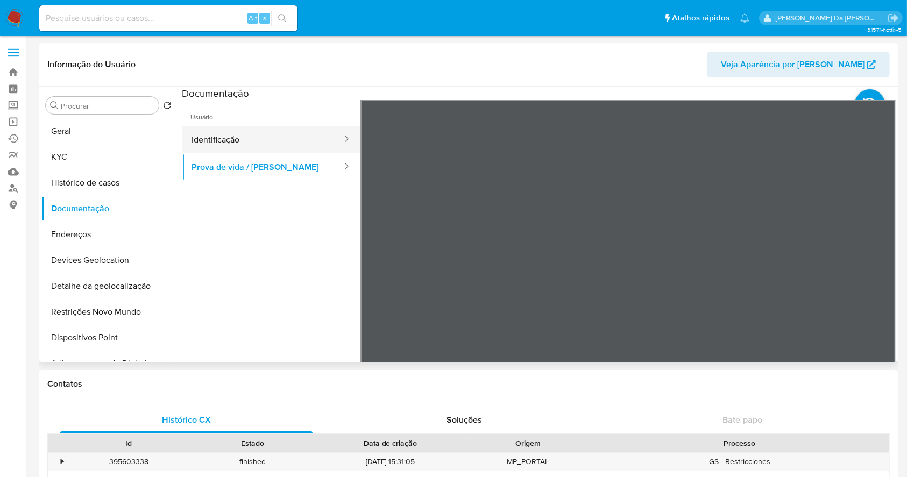
click at [258, 135] on button "Identificação" at bounding box center [262, 139] width 161 height 27
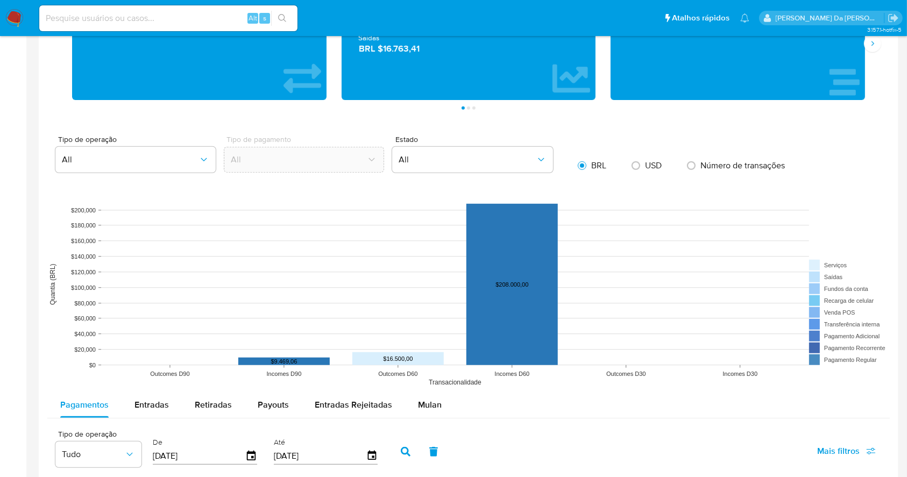
scroll to position [431, 0]
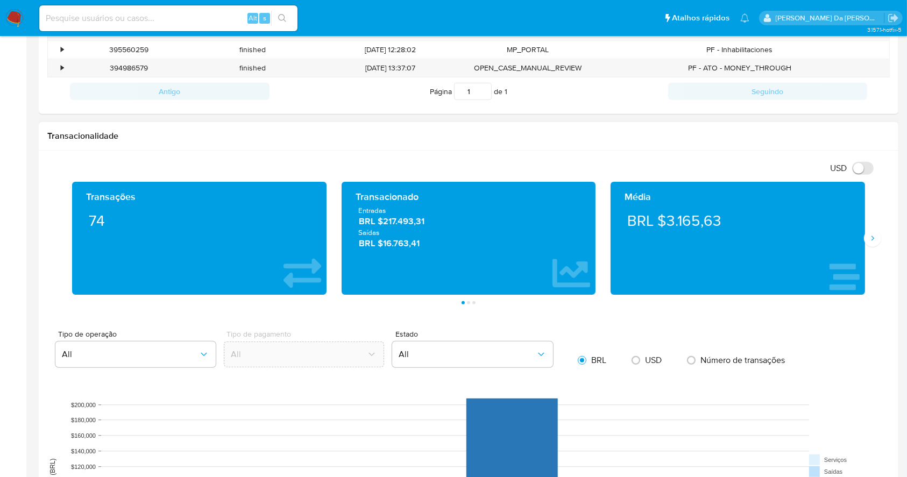
drag, startPoint x: 354, startPoint y: 233, endPoint x: 470, endPoint y: 218, distance: 117.1
click at [470, 218] on div "Entradas BRL $217.493,31 Saídas BRL $16.763,41" at bounding box center [468, 228] width 237 height 44
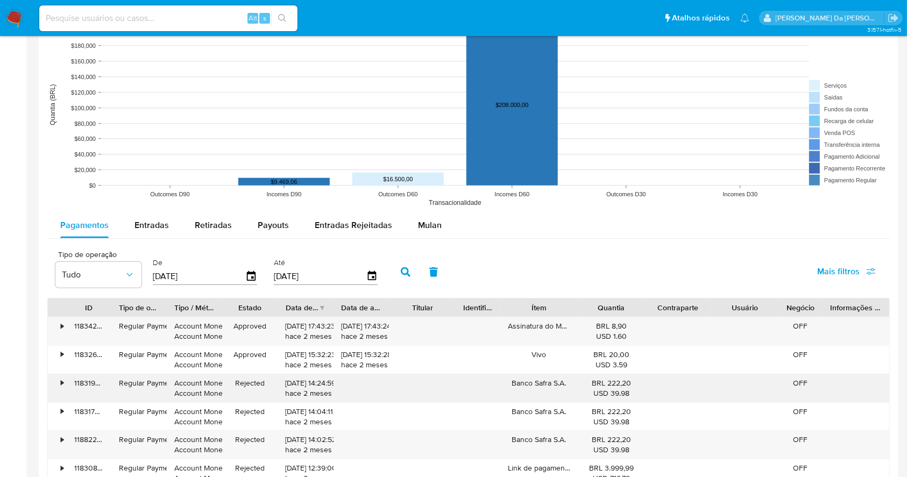
scroll to position [861, 0]
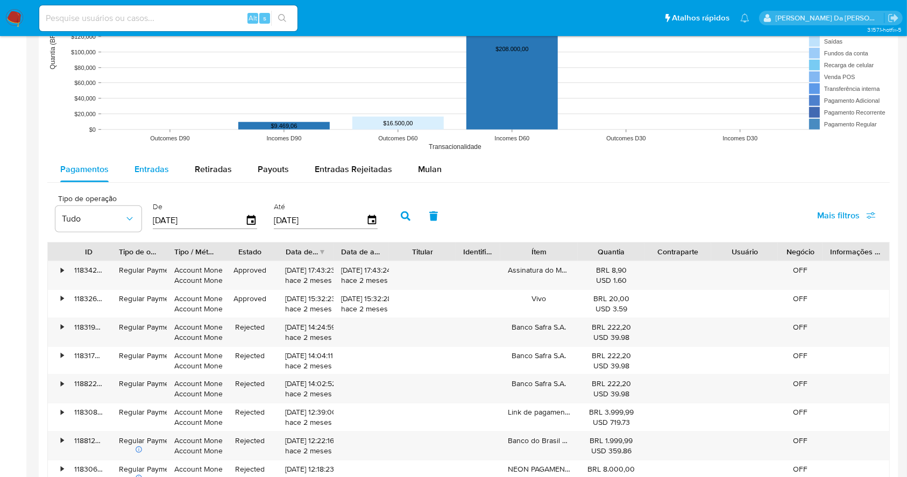
click at [146, 168] on span "Entradas" at bounding box center [152, 169] width 34 height 12
select select "10"
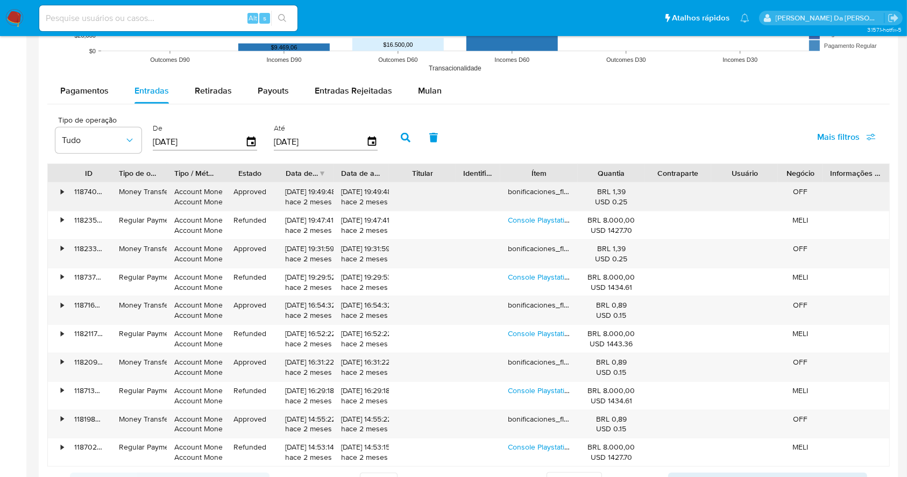
scroll to position [1004, 0]
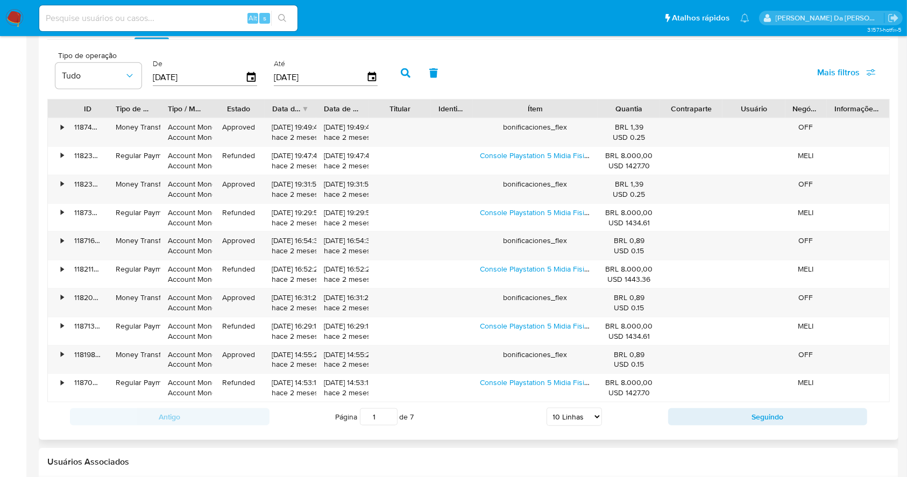
drag, startPoint x: 577, startPoint y: 109, endPoint x: 624, endPoint y: 112, distance: 47.5
click at [624, 112] on div "ID Tipo de operação Tipo / Método Estado Data de criação Data de aprovação Titu…" at bounding box center [469, 109] width 842 height 18
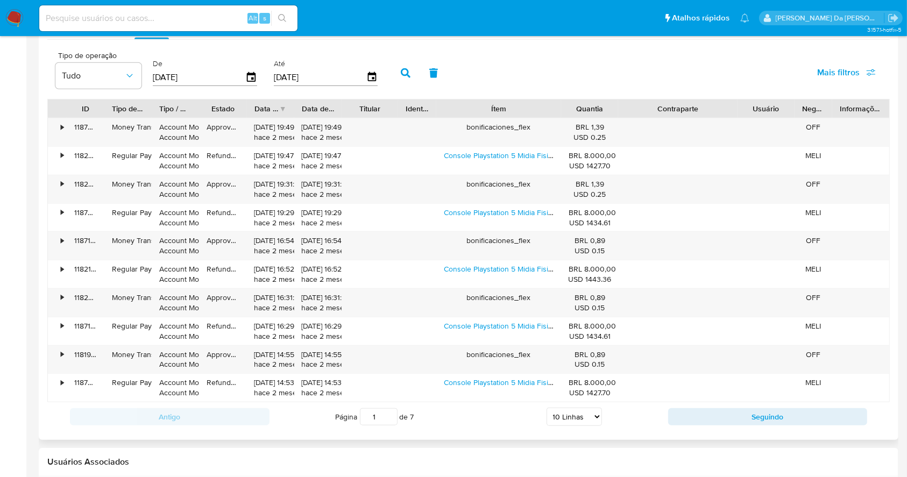
drag, startPoint x: 723, startPoint y: 108, endPoint x: 780, endPoint y: 115, distance: 57.5
click at [780, 115] on div "ID Tipo de operação Tipo / Método Estado Data de criação Data de aprovação Titu…" at bounding box center [469, 109] width 842 height 18
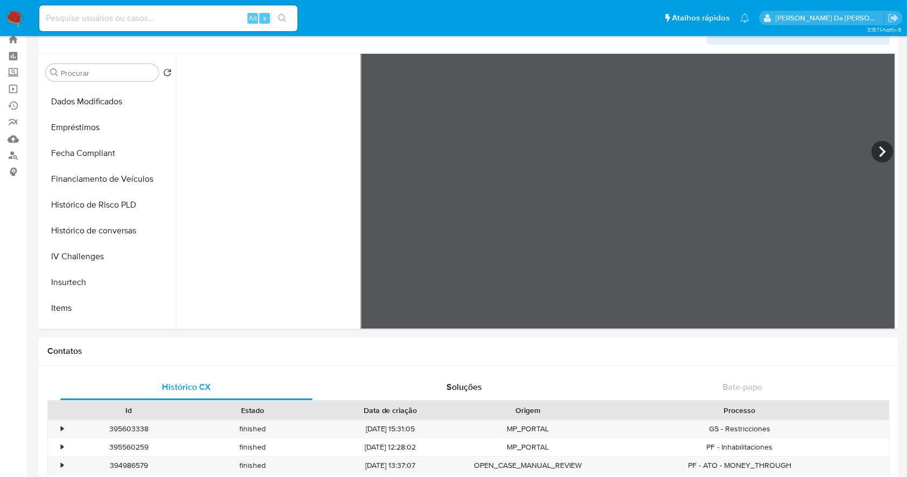
scroll to position [0, 0]
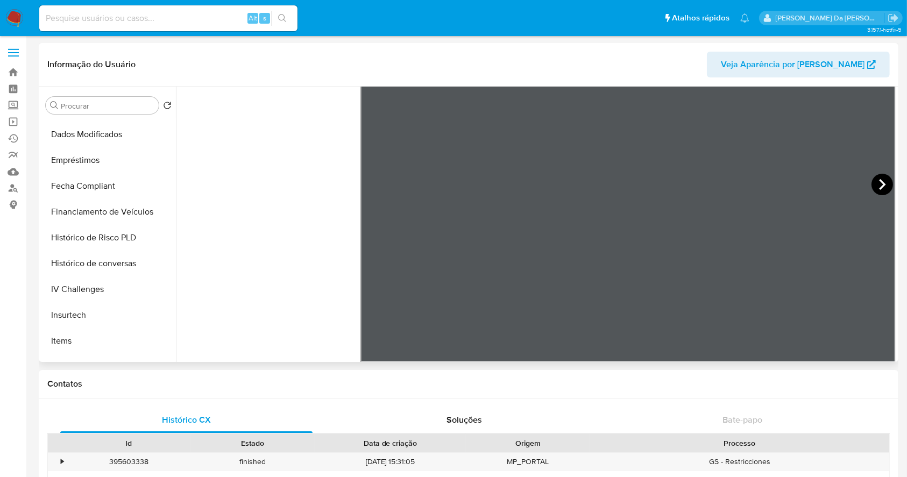
click at [873, 187] on icon at bounding box center [883, 185] width 22 height 22
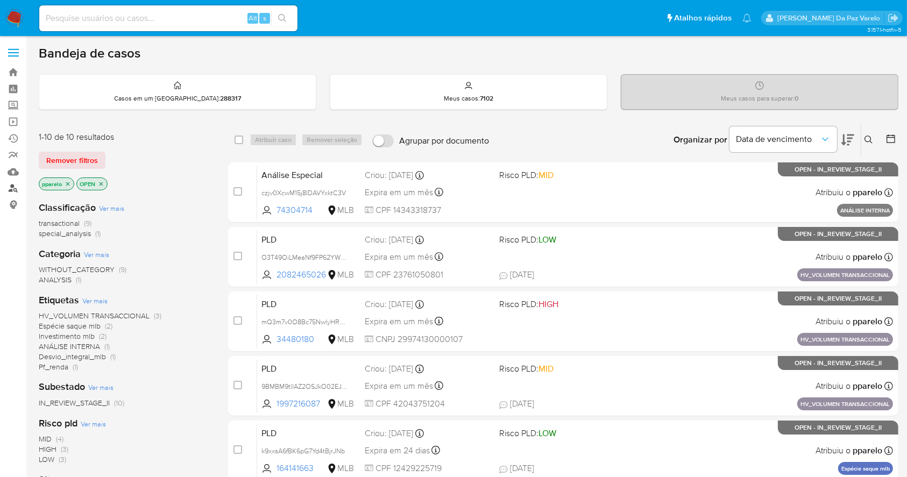
click at [13, 188] on link "Localizador de pessoas" at bounding box center [64, 188] width 128 height 17
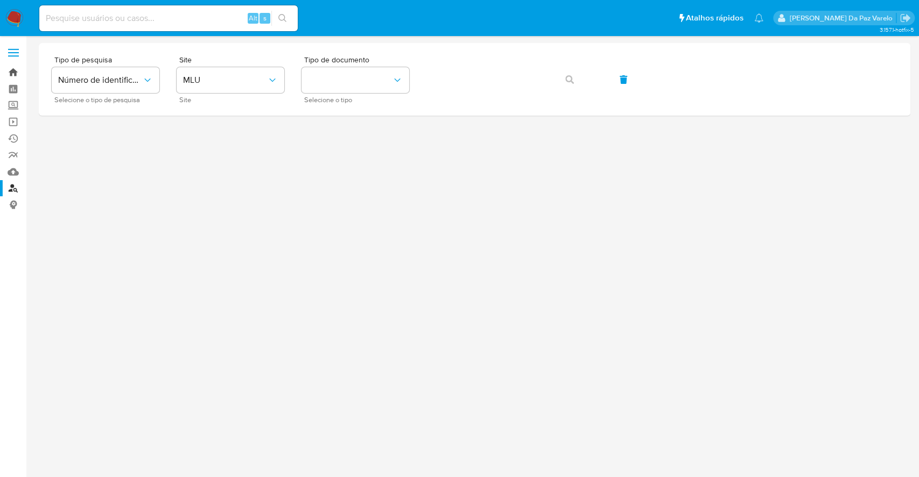
click at [0, 70] on link "Bandeja" at bounding box center [64, 72] width 128 height 17
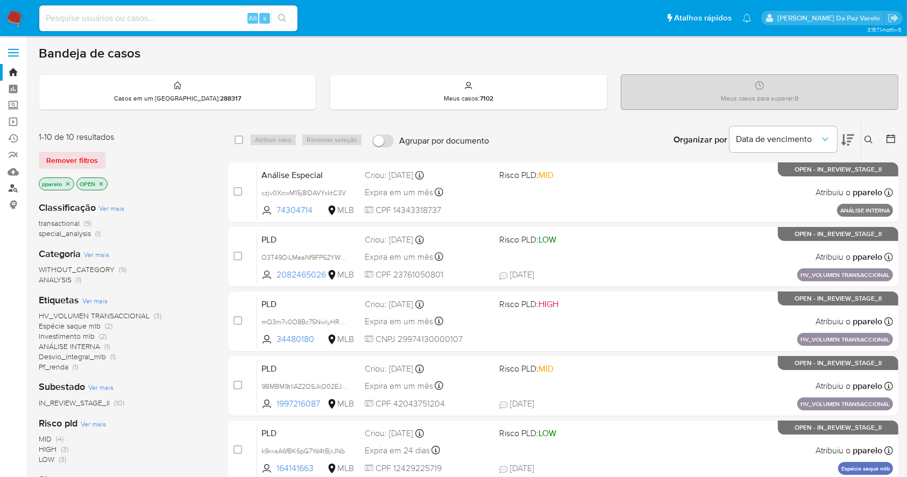
click at [13, 191] on link "Localizador de pessoas" at bounding box center [64, 188] width 128 height 17
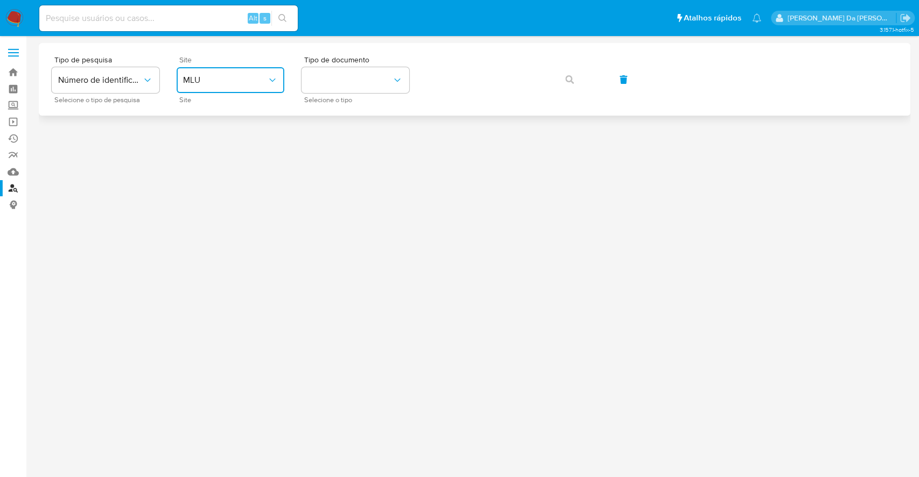
click at [215, 84] on span "MLU" at bounding box center [225, 80] width 84 height 11
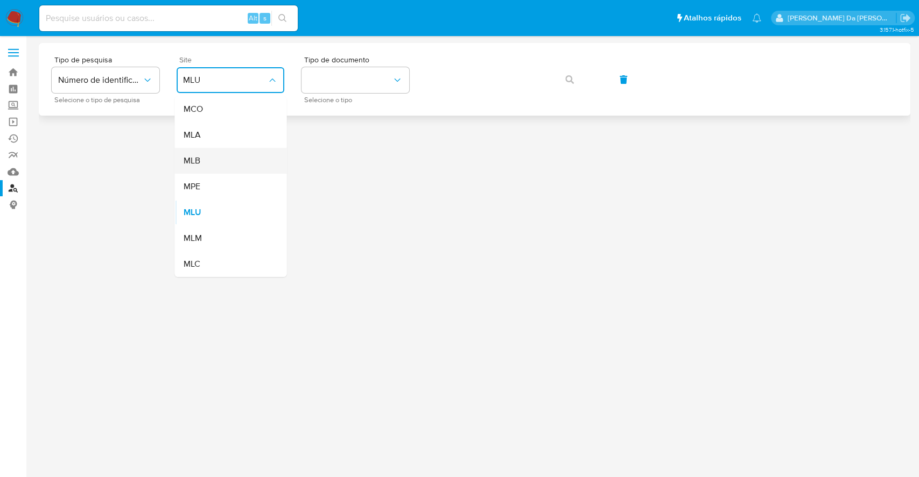
click at [204, 165] on div "MLB" at bounding box center [227, 161] width 88 height 26
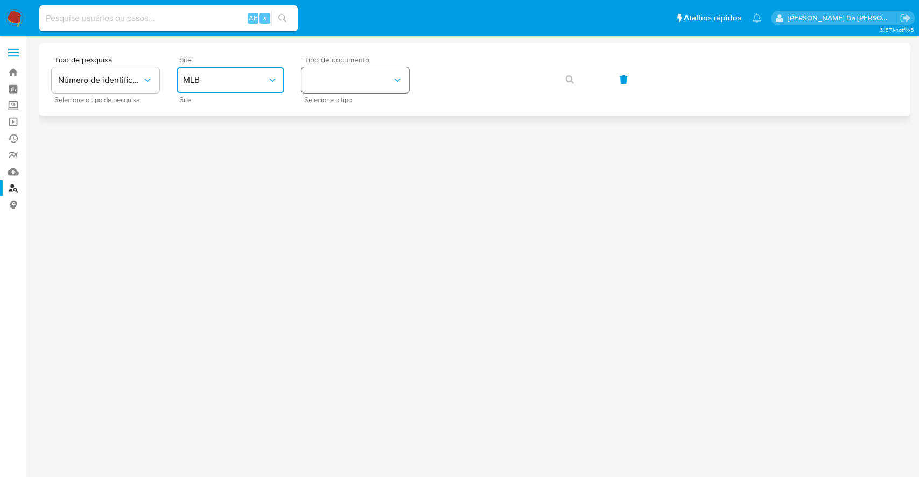
click at [338, 86] on button "identificationType" at bounding box center [355, 80] width 108 height 26
click at [321, 153] on span "CPF" at bounding box center [316, 158] width 16 height 10
click at [452, 61] on div "Tipo de pesquisa Número de identificação Selecione o tipo de pesquisa Site MLB …" at bounding box center [474, 79] width 845 height 47
click at [562, 77] on button "button" at bounding box center [569, 80] width 37 height 26
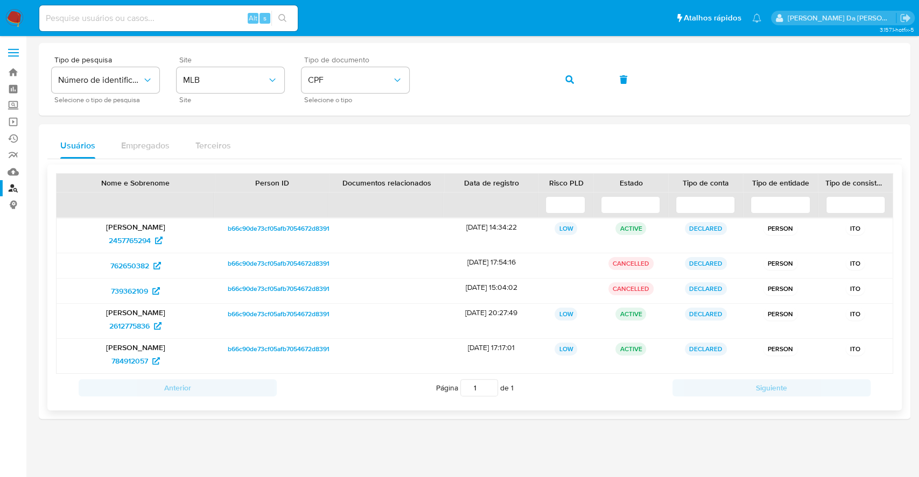
drag, startPoint x: 842, startPoint y: 226, endPoint x: 861, endPoint y: 355, distance: 130.5
click at [861, 355] on div "Fernando Henrique Gama 2457765294 b66c90de73cf05afb7054672d8391d19 23/05/2025 1…" at bounding box center [474, 296] width 837 height 156
click at [187, 248] on div "2457765294" at bounding box center [135, 240] width 143 height 17
click at [145, 239] on span "2457765294" at bounding box center [130, 240] width 42 height 17
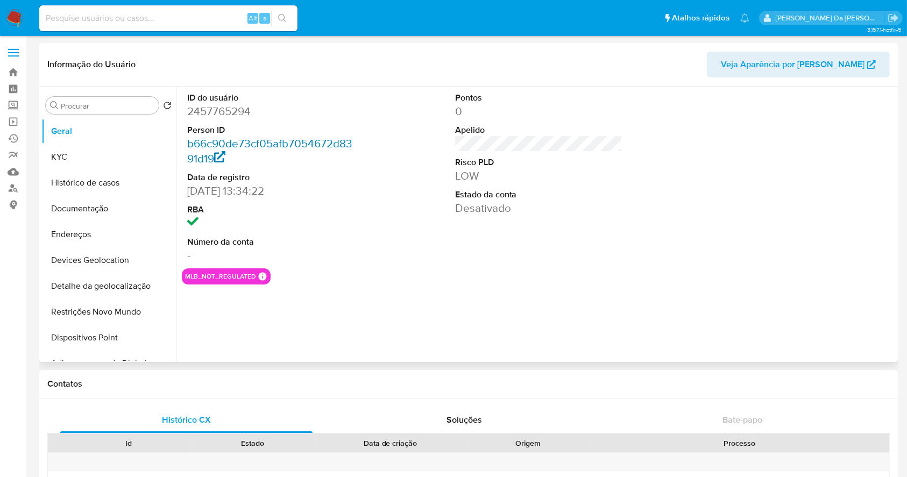
select select "10"
click at [103, 213] on button "Documentação" at bounding box center [104, 209] width 126 height 26
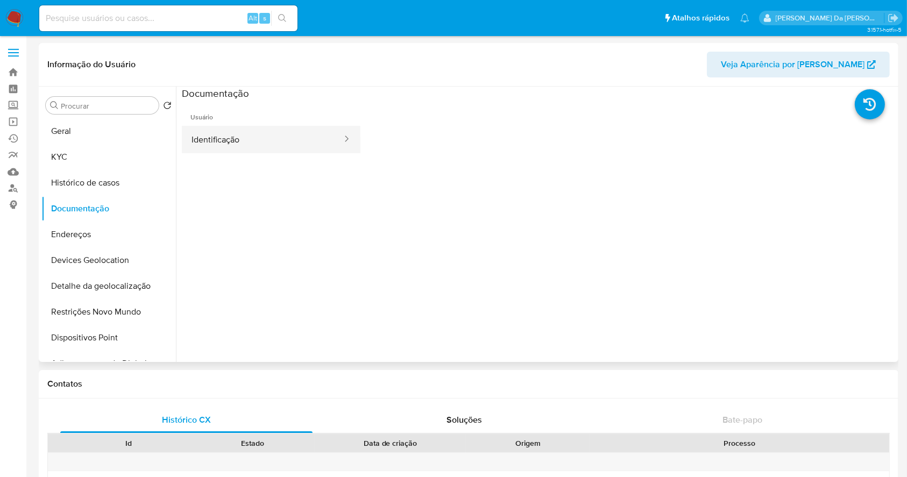
click at [232, 136] on button "Identificação" at bounding box center [262, 139] width 161 height 27
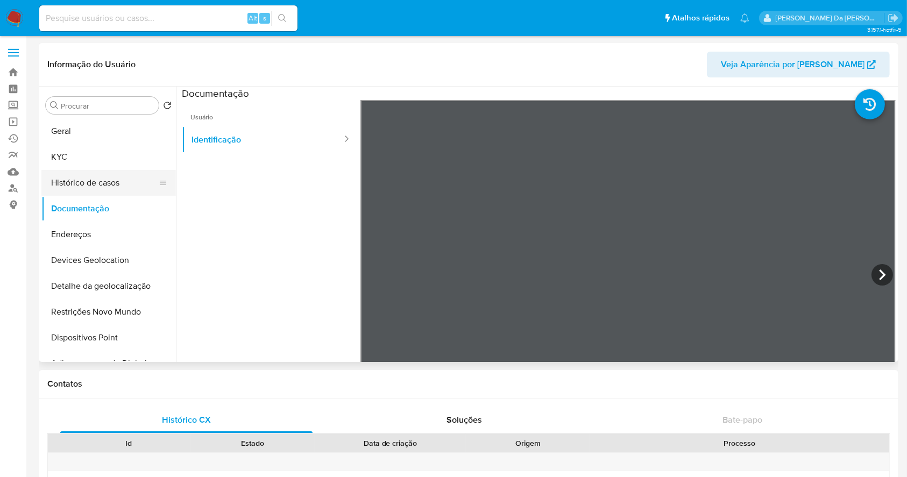
click at [91, 182] on button "Histórico de casos" at bounding box center [104, 183] width 126 height 26
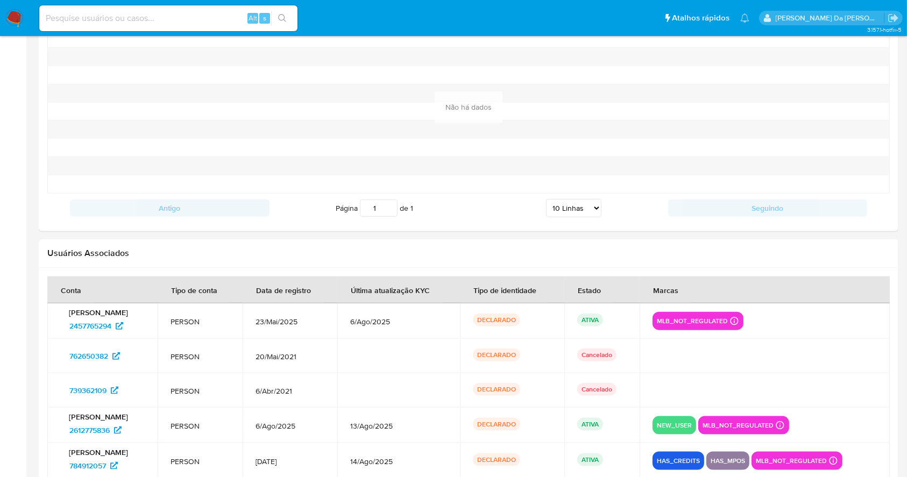
scroll to position [1207, 0]
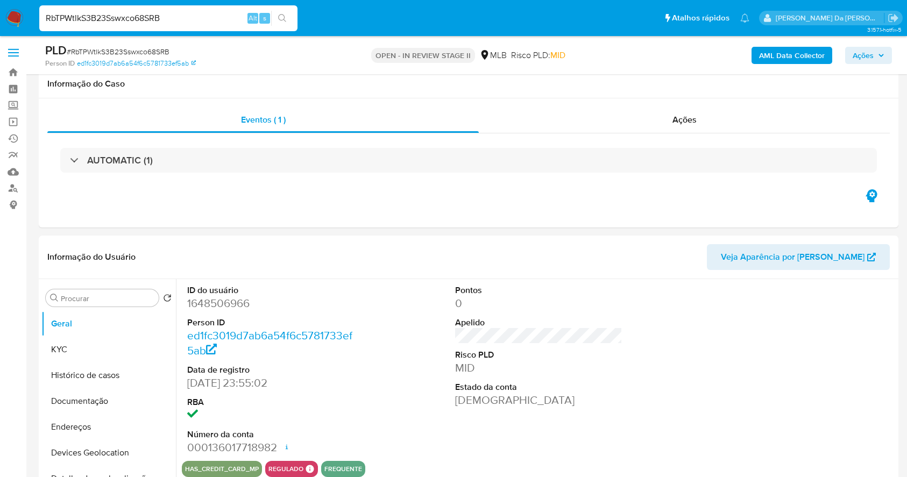
scroll to position [1148, 0]
